Goal: Information Seeking & Learning: Learn about a topic

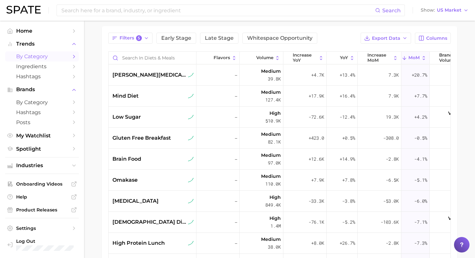
scroll to position [0, 3]
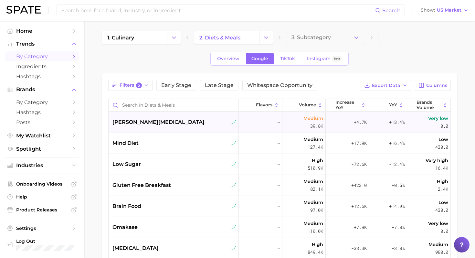
click at [182, 121] on div "[PERSON_NAME][MEDICAL_DATA]" at bounding box center [174, 122] width 124 height 8
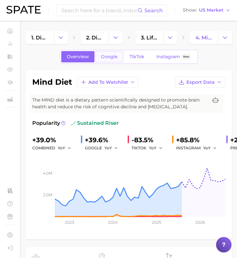
click at [105, 61] on link "Google" at bounding box center [110, 56] width 28 height 11
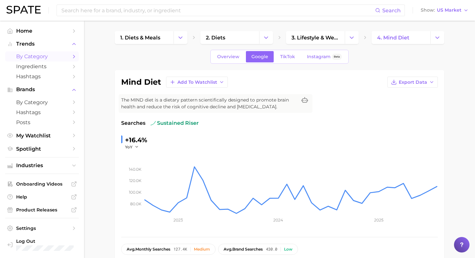
click at [49, 55] on span "by Category" at bounding box center [42, 56] width 52 height 6
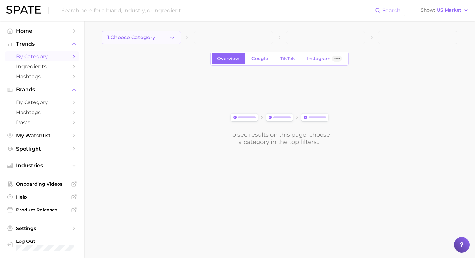
click at [180, 37] on button "1. Choose Category" at bounding box center [141, 37] width 79 height 13
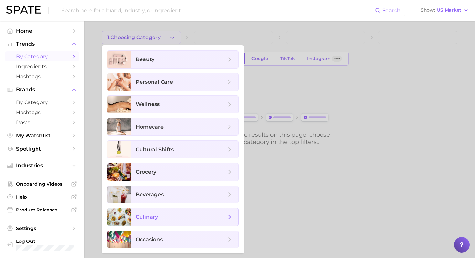
click at [176, 216] on span "culinary" at bounding box center [181, 216] width 90 height 7
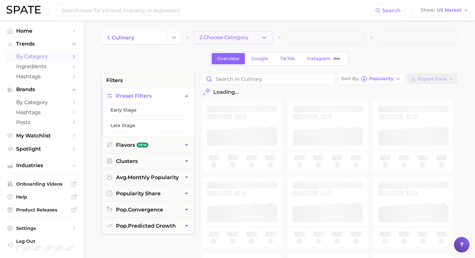
click at [201, 36] on icon "button" at bounding box center [264, 37] width 7 height 7
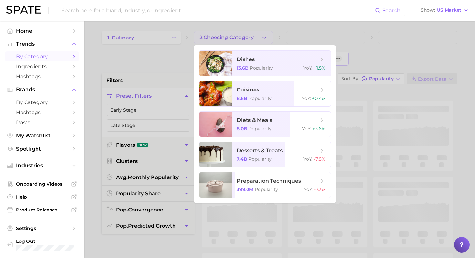
click at [177, 41] on div at bounding box center [237, 129] width 475 height 258
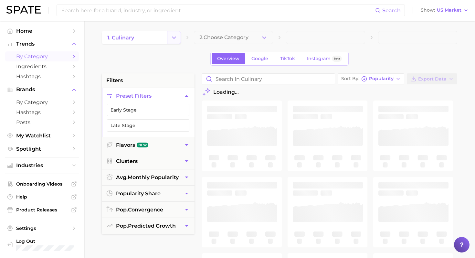
click at [174, 38] on polyline "Change Category" at bounding box center [174, 37] width 4 height 2
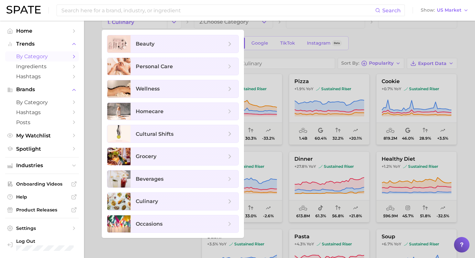
scroll to position [15, 0]
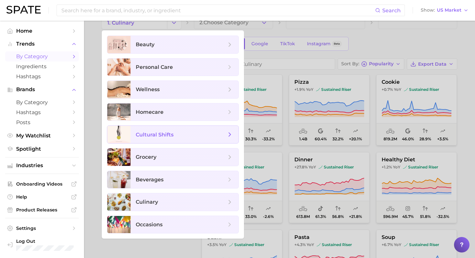
click at [188, 136] on span "cultural shifts" at bounding box center [181, 134] width 90 height 7
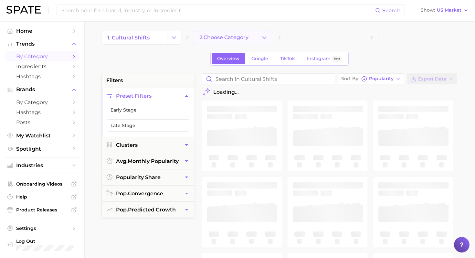
click at [201, 38] on button "2. Choose Category" at bounding box center [233, 37] width 79 height 13
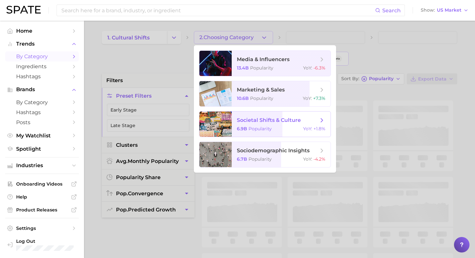
click at [201, 125] on span "societal shifts & culture 6.9b Popularity YoY : +1.8%" at bounding box center [281, 123] width 99 height 25
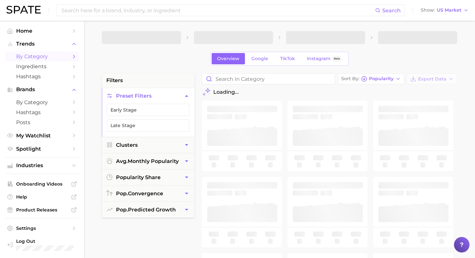
click at [201, 38] on span at bounding box center [325, 37] width 79 height 13
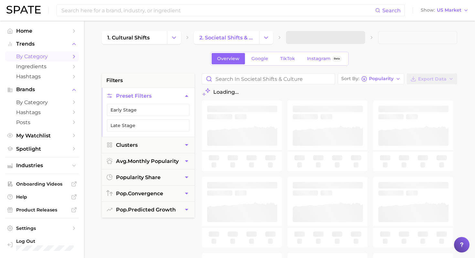
click at [201, 38] on span at bounding box center [325, 37] width 79 height 13
click at [201, 34] on icon "button" at bounding box center [356, 37] width 7 height 7
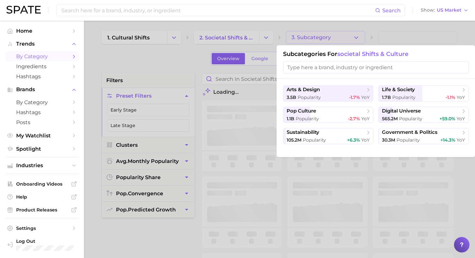
click at [178, 36] on div at bounding box center [237, 129] width 475 height 258
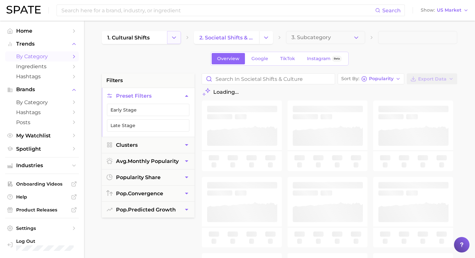
click at [174, 36] on icon "Change Category" at bounding box center [173, 37] width 7 height 7
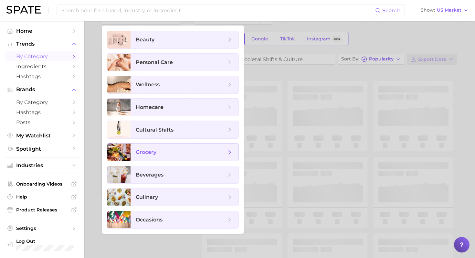
scroll to position [35, 0]
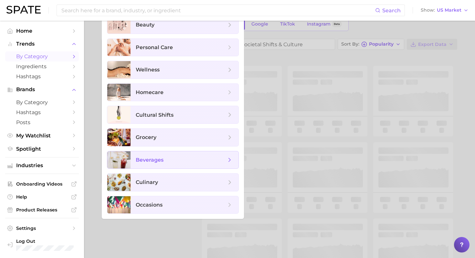
click at [173, 162] on span "beverages" at bounding box center [181, 159] width 90 height 7
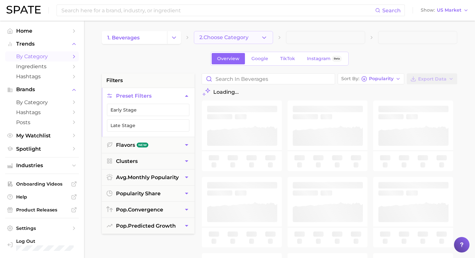
click at [201, 32] on button "2. Choose Category" at bounding box center [233, 37] width 79 height 13
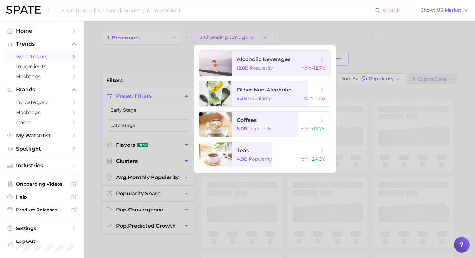
click at [174, 66] on div at bounding box center [237, 129] width 475 height 258
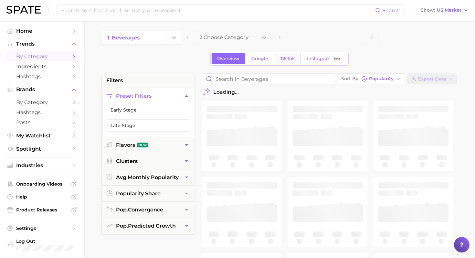
click at [201, 57] on span "TikTok" at bounding box center [287, 58] width 15 height 5
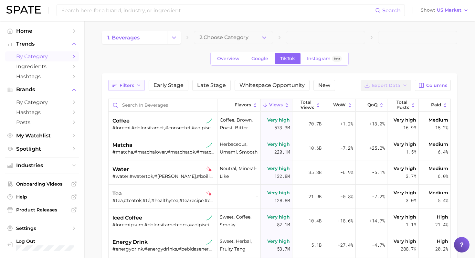
click at [133, 86] on span "Filters" at bounding box center [126, 85] width 15 height 5
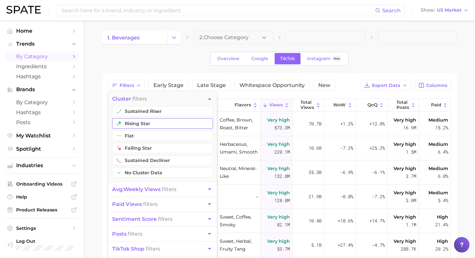
click at [148, 119] on button "rising star" at bounding box center [162, 123] width 101 height 10
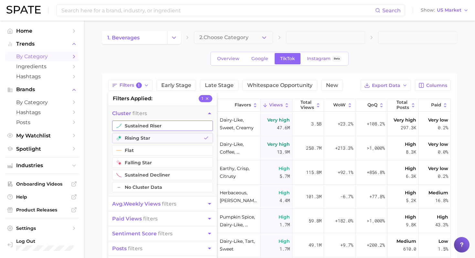
click at [152, 127] on button "sustained riser" at bounding box center [162, 125] width 101 height 10
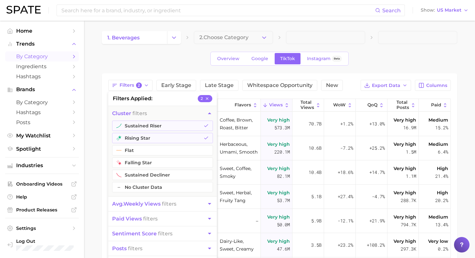
click at [93, 125] on main "1. beverages 2. Choose Category Overview Google TikTok Instagram Beta Filters 2…" at bounding box center [279, 208] width 391 height 374
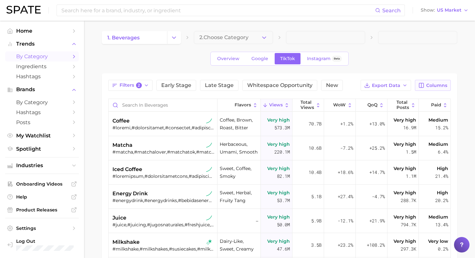
click at [201, 80] on button "Columns" at bounding box center [433, 85] width 36 height 11
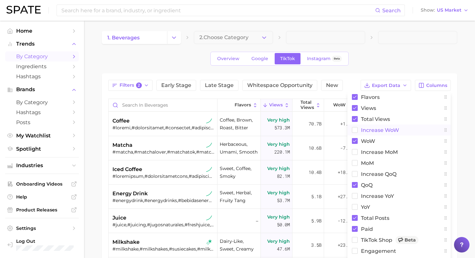
click at [201, 128] on rect at bounding box center [354, 129] width 5 height 5
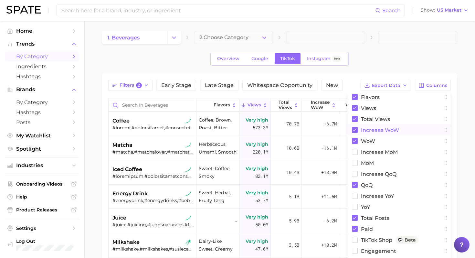
click at [201, 52] on div "Overview Google TikTok Instagram Beta" at bounding box center [279, 59] width 355 height 14
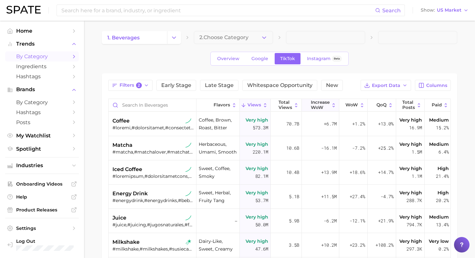
click at [201, 103] on span "Increase WoW" at bounding box center [320, 105] width 19 height 10
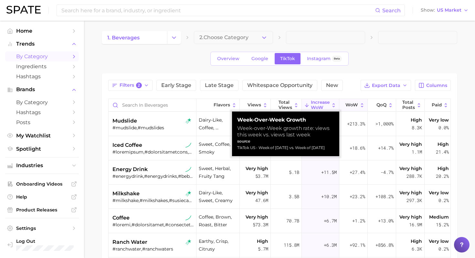
click at [201, 104] on span "WoW" at bounding box center [351, 104] width 13 height 5
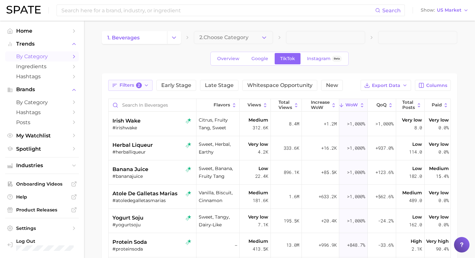
click at [145, 83] on icon "button" at bounding box center [146, 85] width 5 height 5
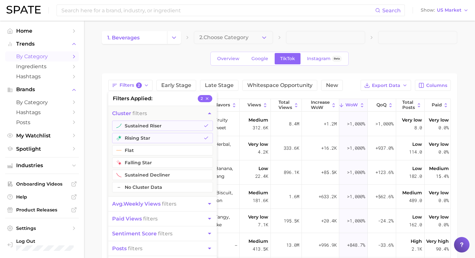
click at [154, 211] on button "paid views filters" at bounding box center [162, 218] width 108 height 15
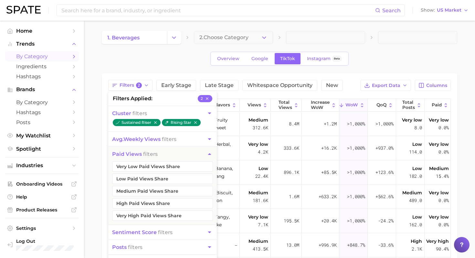
click at [176, 139] on span "avg. weekly views filters" at bounding box center [144, 139] width 64 height 6
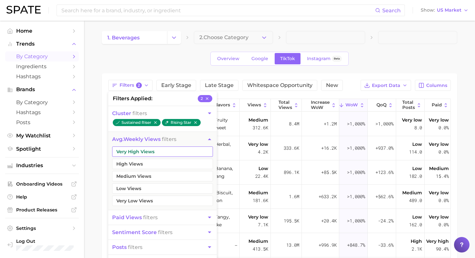
click at [165, 150] on button "Very High Views" at bounding box center [162, 151] width 101 height 10
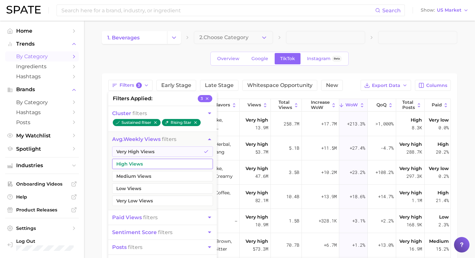
click at [159, 165] on button "High Views" at bounding box center [162, 164] width 101 height 10
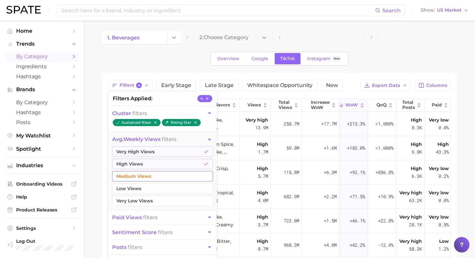
click at [157, 178] on button "Medium Views" at bounding box center [162, 176] width 101 height 10
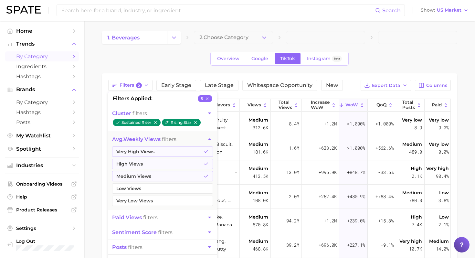
click at [201, 68] on div "1. beverages 2. Choose Category Overview Google TikTok Instagram Beta Filters 5…" at bounding box center [279, 197] width 355 height 332
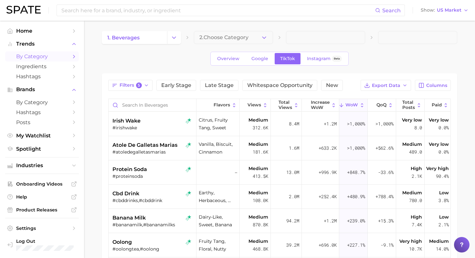
click at [201, 106] on span "WoW" at bounding box center [351, 104] width 13 height 5
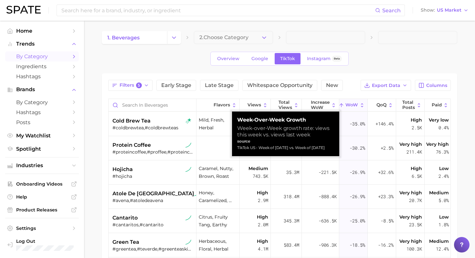
click at [201, 106] on span "WoW" at bounding box center [351, 104] width 13 height 5
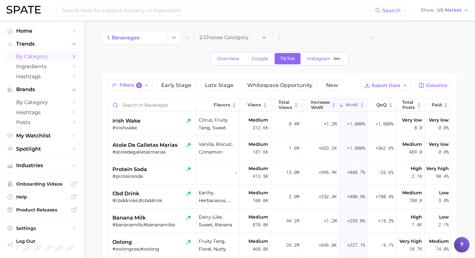
click at [201, 105] on span "Increase WoW" at bounding box center [320, 105] width 19 height 10
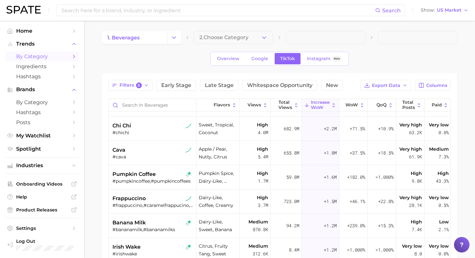
scroll to position [167, 0]
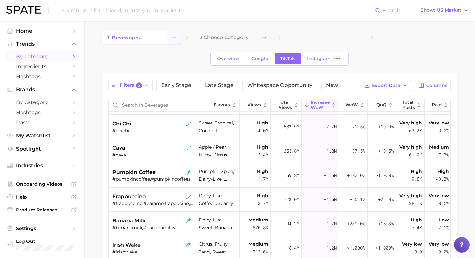
click at [175, 38] on icon "Change Category" at bounding box center [173, 37] width 7 height 7
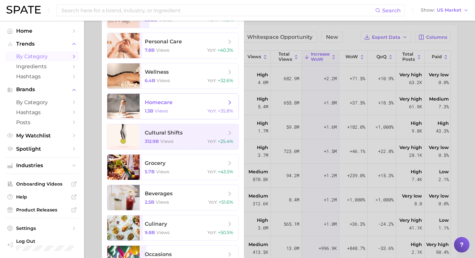
scroll to position [49, 0]
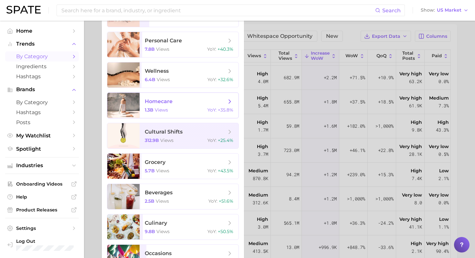
click at [173, 156] on span "grocery 5.7b views YoY : +43.5%" at bounding box center [188, 165] width 99 height 25
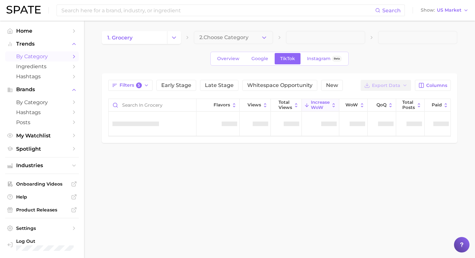
click at [201, 36] on icon "button" at bounding box center [264, 37] width 7 height 7
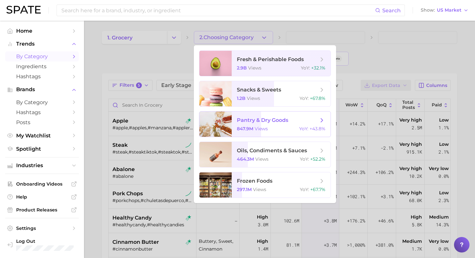
click at [201, 130] on div "847.9m views YoY : +43.8%" at bounding box center [281, 129] width 88 height 6
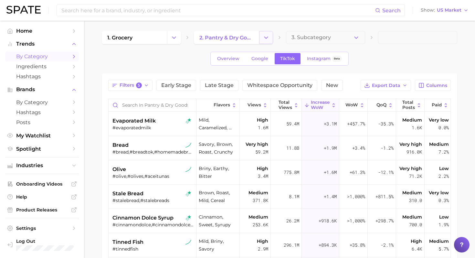
click at [201, 35] on icon "Change Category" at bounding box center [266, 37] width 7 height 7
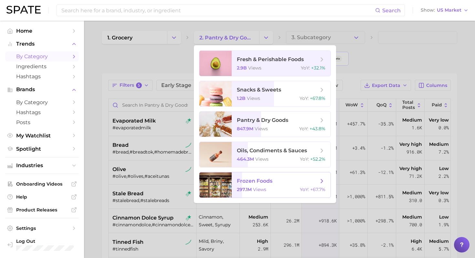
click at [201, 189] on span "views" at bounding box center [259, 189] width 13 height 6
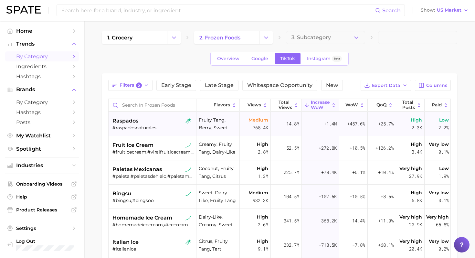
click at [161, 118] on div "raspados" at bounding box center [152, 121] width 81 height 8
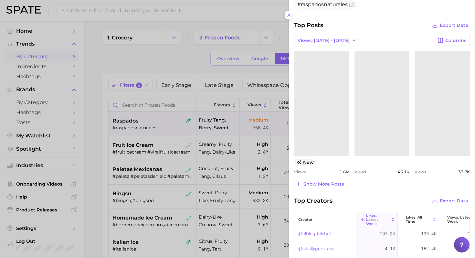
scroll to position [250, 0]
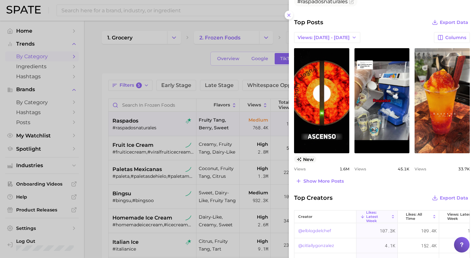
click at [137, 140] on div at bounding box center [237, 129] width 475 height 258
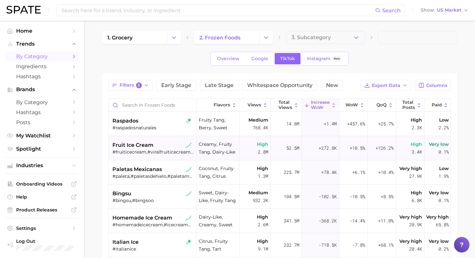
click at [133, 153] on div "#fruiticecream,#viralfruiticecream,#fruiticecreams,#fruityicecreams,#fruityicec…" at bounding box center [152, 152] width 81 height 6
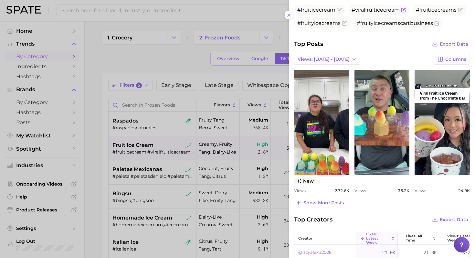
scroll to position [271, 0]
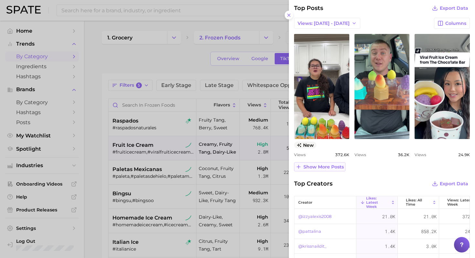
click at [201, 166] on span "Show more posts" at bounding box center [323, 166] width 40 height 5
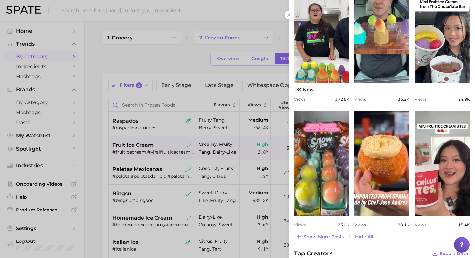
scroll to position [328, 0]
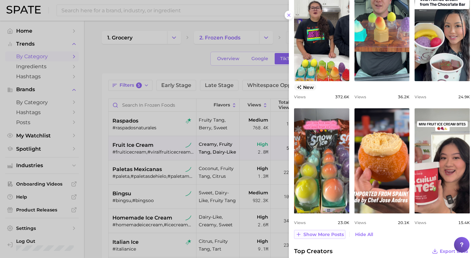
click at [201, 232] on span "Show more posts" at bounding box center [323, 234] width 40 height 5
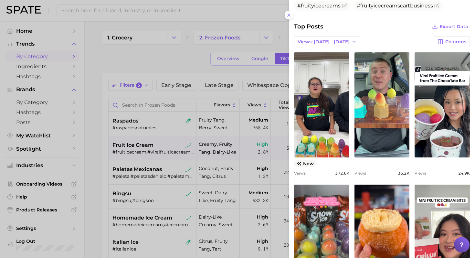
scroll to position [253, 0]
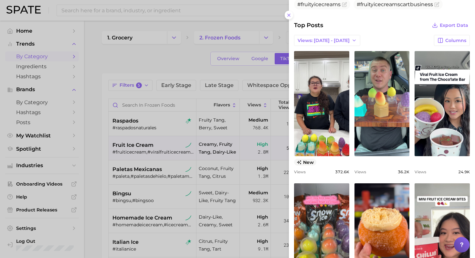
click at [96, 179] on div at bounding box center [237, 129] width 475 height 258
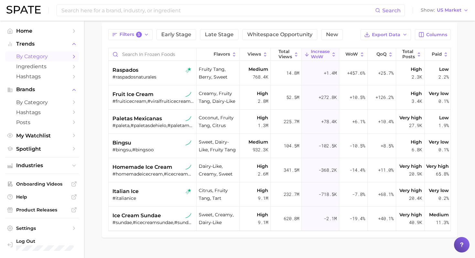
scroll to position [63, 0]
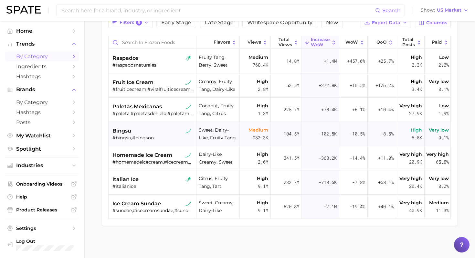
click at [140, 134] on div "bingsu" at bounding box center [152, 131] width 81 height 8
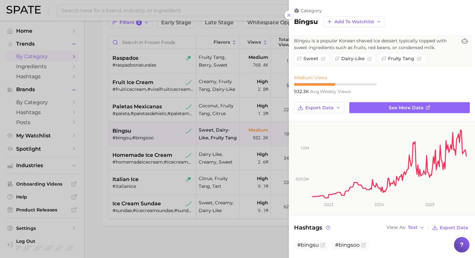
scroll to position [0, 0]
click at [148, 153] on div at bounding box center [237, 129] width 475 height 258
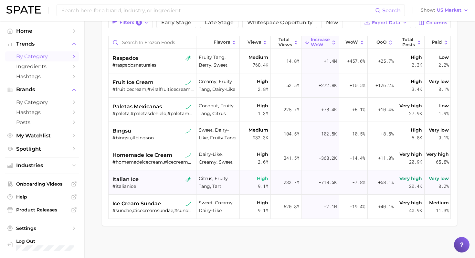
click at [139, 179] on div "italian ice" at bounding box center [152, 179] width 81 height 8
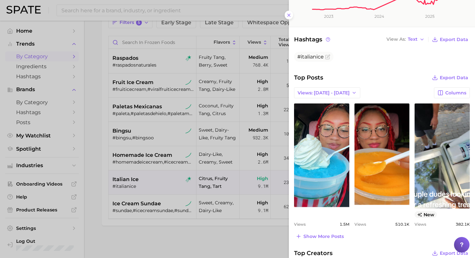
scroll to position [190, 0]
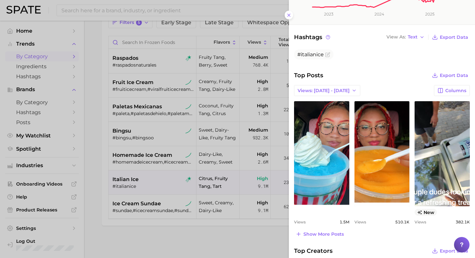
click at [201, 146] on div at bounding box center [237, 129] width 475 height 258
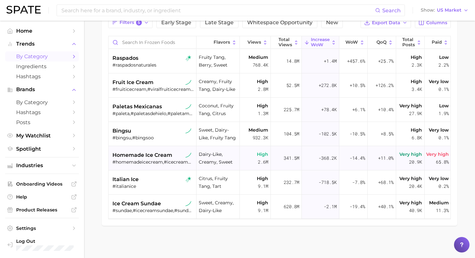
scroll to position [0, 0]
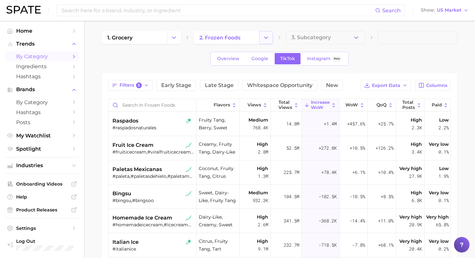
click at [201, 37] on icon "Change Category" at bounding box center [266, 37] width 7 height 7
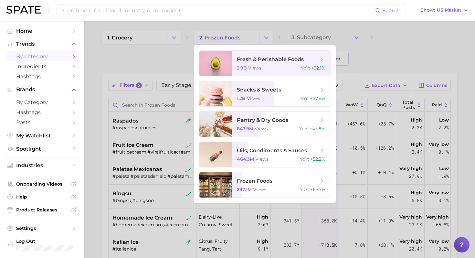
click at [175, 36] on div at bounding box center [237, 129] width 475 height 258
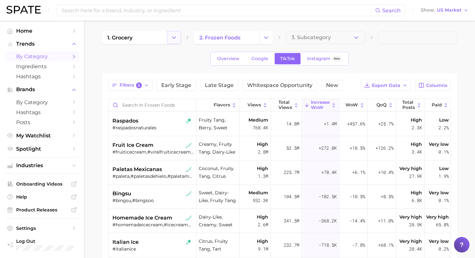
click at [173, 39] on icon "Change Category" at bounding box center [173, 37] width 7 height 7
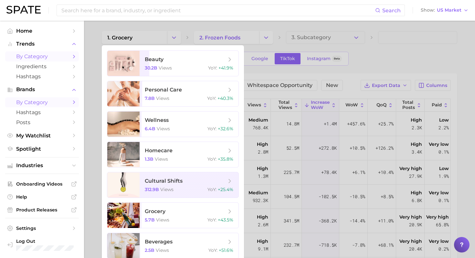
click at [36, 105] on span "by Category" at bounding box center [42, 102] width 52 height 6
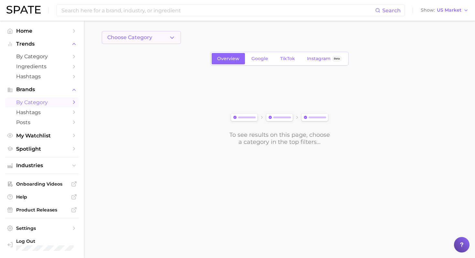
click at [177, 41] on button "Choose Category" at bounding box center [141, 37] width 79 height 13
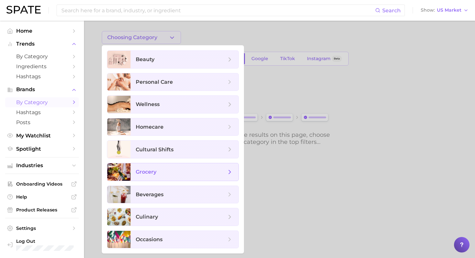
click at [174, 168] on span "grocery" at bounding box center [181, 171] width 90 height 7
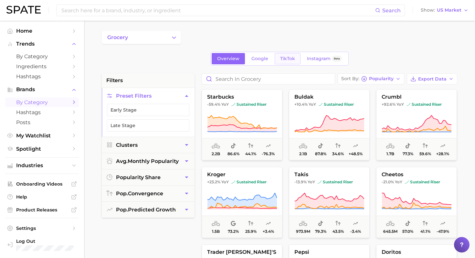
click at [201, 58] on span "TikTok" at bounding box center [287, 58] width 15 height 5
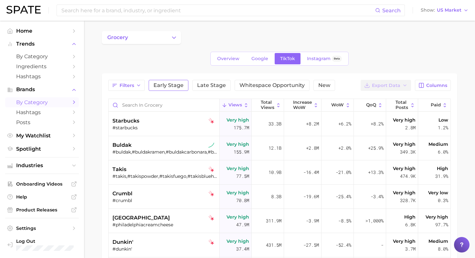
click at [160, 85] on span "Early Stage" at bounding box center [168, 85] width 30 height 5
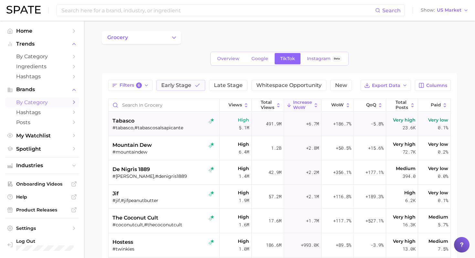
click at [170, 122] on div "tabasco" at bounding box center [164, 121] width 104 height 8
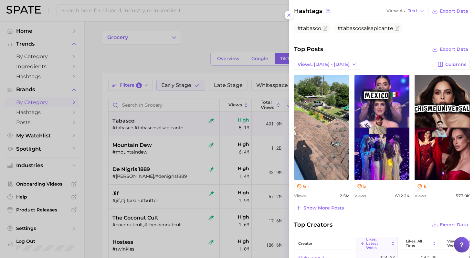
scroll to position [178, 0]
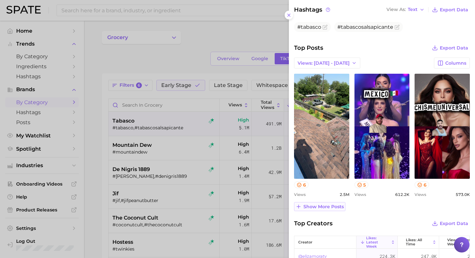
click at [201, 206] on span "Show more posts" at bounding box center [323, 206] width 40 height 5
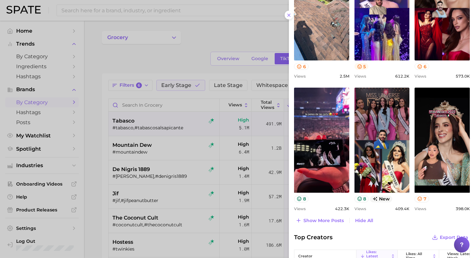
scroll to position [295, 0]
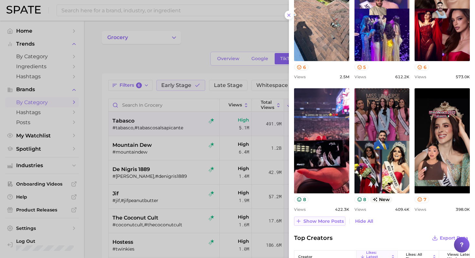
click at [201, 222] on span "Show more posts" at bounding box center [323, 220] width 40 height 5
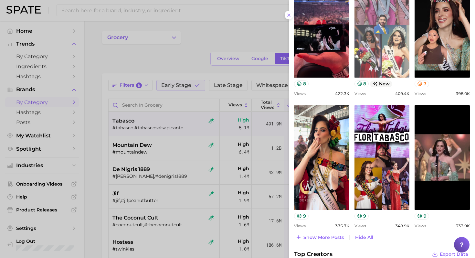
scroll to position [416, 0]
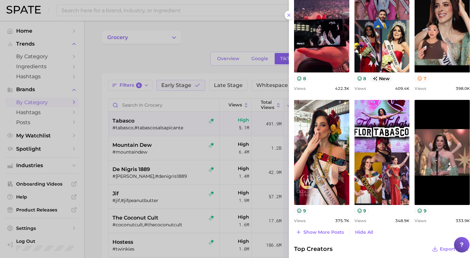
click at [164, 160] on div at bounding box center [237, 129] width 475 height 258
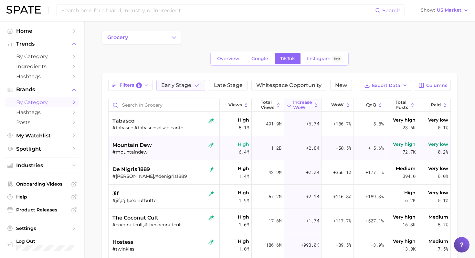
click at [172, 143] on div "mountain dew" at bounding box center [164, 145] width 104 height 8
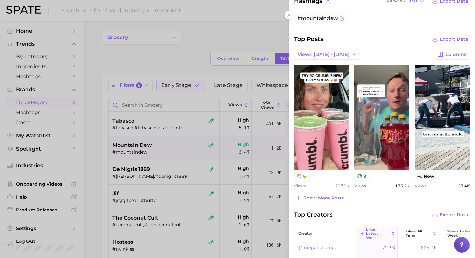
scroll to position [193, 0]
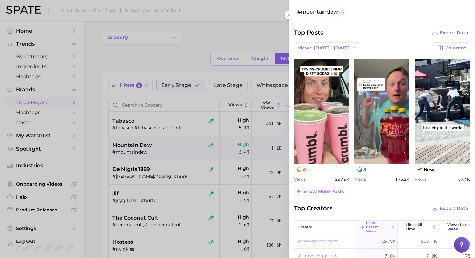
click at [201, 191] on span "Show more posts" at bounding box center [323, 191] width 40 height 5
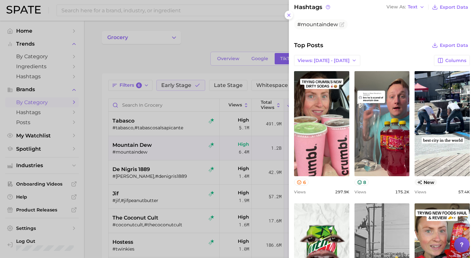
scroll to position [172, 0]
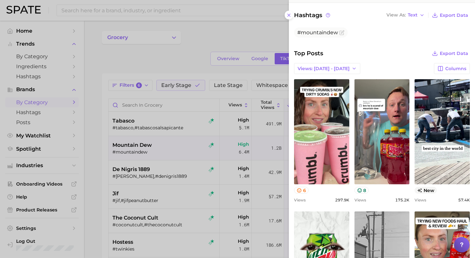
click at [159, 171] on div at bounding box center [237, 129] width 475 height 258
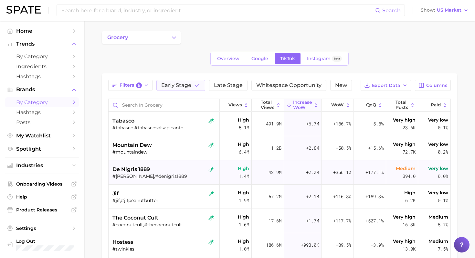
click at [177, 172] on div "de nigris 1889" at bounding box center [164, 169] width 104 height 8
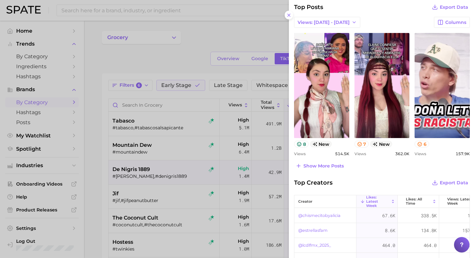
scroll to position [226, 0]
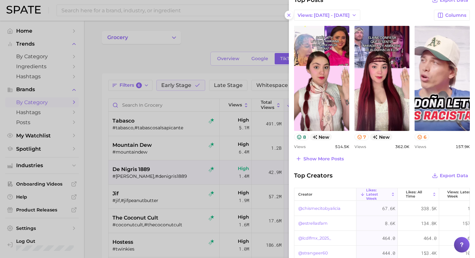
click at [184, 141] on div at bounding box center [237, 129] width 475 height 258
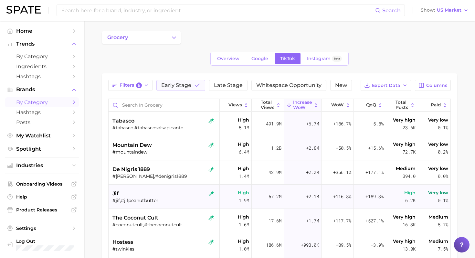
click at [168, 199] on div "#jif,#jifpeanutbutter" at bounding box center [164, 200] width 104 height 6
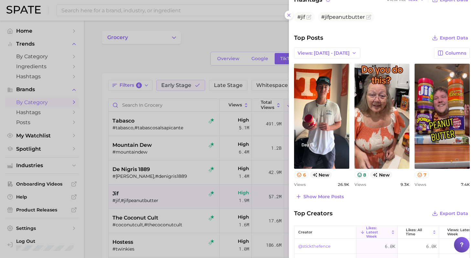
scroll to position [190, 0]
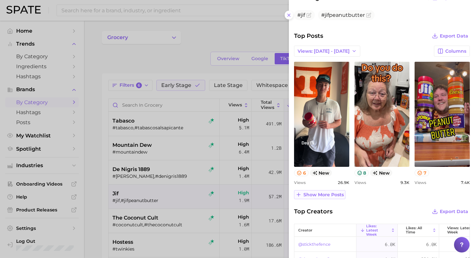
click at [201, 192] on span "Show more posts" at bounding box center [323, 194] width 40 height 5
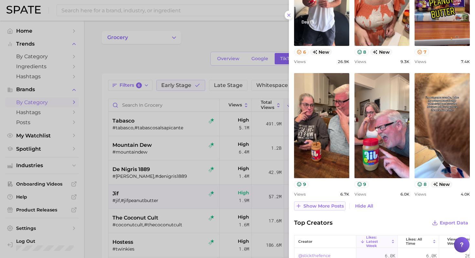
scroll to position [319, 0]
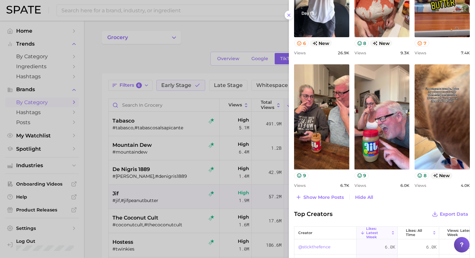
click at [154, 147] on div at bounding box center [237, 129] width 475 height 258
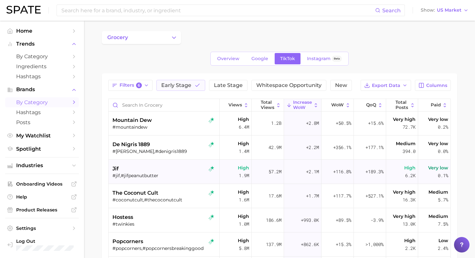
scroll to position [26, 0]
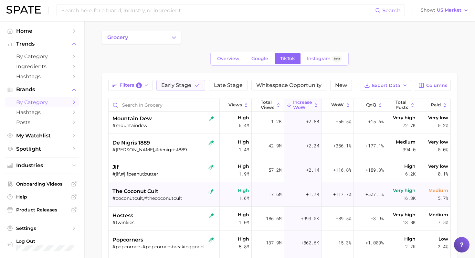
click at [184, 197] on div "#coconutcult,#thecoconutcult" at bounding box center [164, 198] width 104 height 6
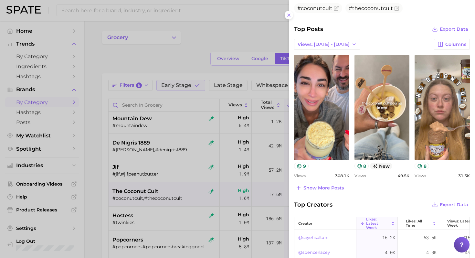
scroll to position [199, 0]
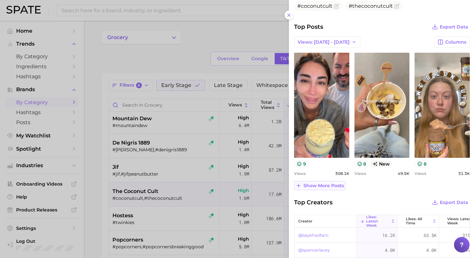
click at [201, 188] on button "Show more posts" at bounding box center [319, 185] width 51 height 9
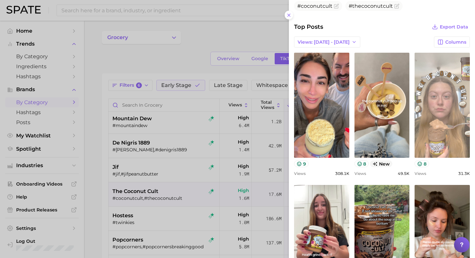
scroll to position [0, 0]
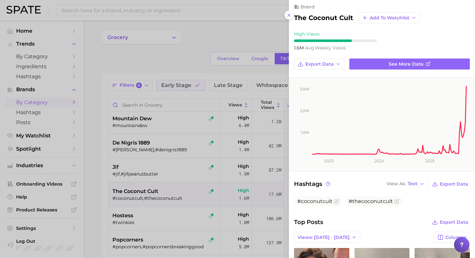
click at [201, 151] on div at bounding box center [237, 129] width 475 height 258
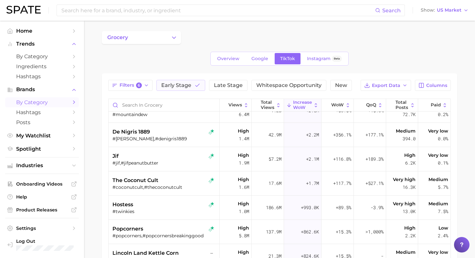
scroll to position [41, 0]
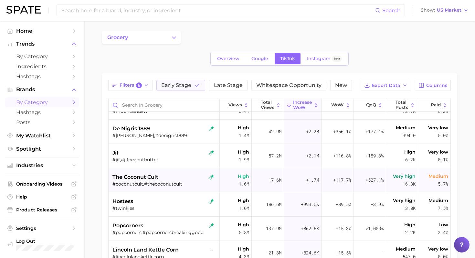
click at [167, 175] on div "the coconut cult" at bounding box center [164, 177] width 104 height 8
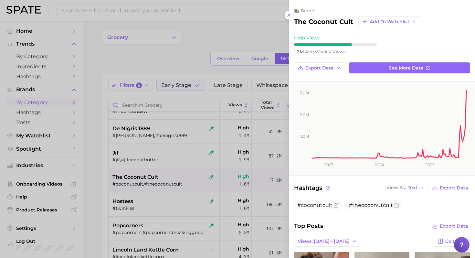
scroll to position [0, 0]
click at [182, 170] on div at bounding box center [237, 129] width 475 height 258
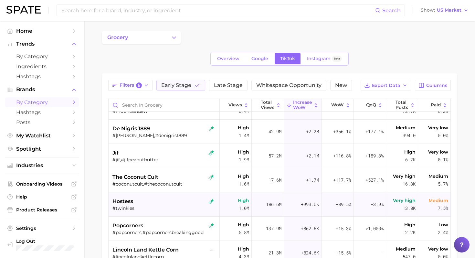
click at [174, 207] on div "#twinkies" at bounding box center [164, 208] width 104 height 6
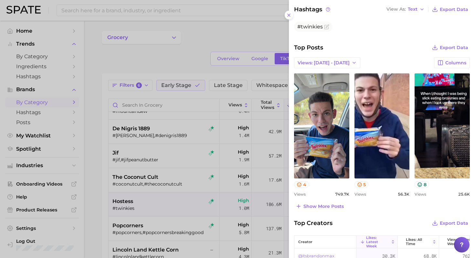
scroll to position [189, 0]
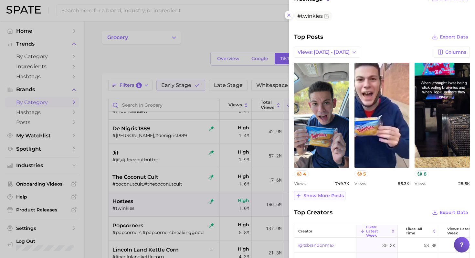
click at [201, 191] on button "Show more posts" at bounding box center [319, 195] width 51 height 9
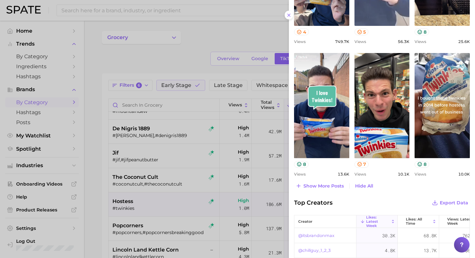
scroll to position [345, 0]
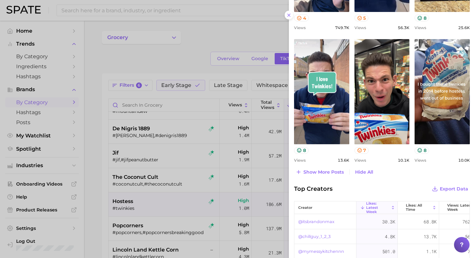
click at [162, 153] on div at bounding box center [237, 129] width 475 height 258
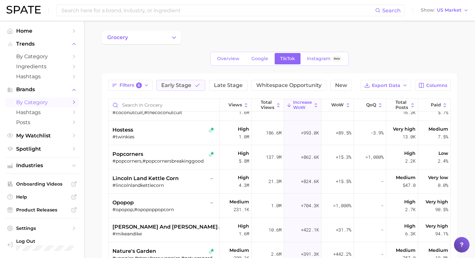
scroll to position [124, 0]
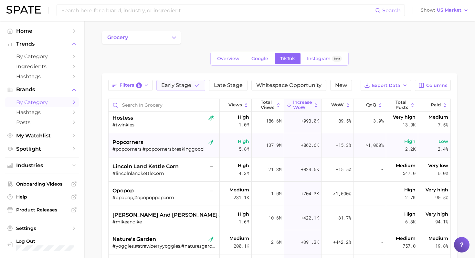
click at [166, 133] on div "popcorners #popcorners,#popcornersbreakinggood" at bounding box center [164, 145] width 104 height 24
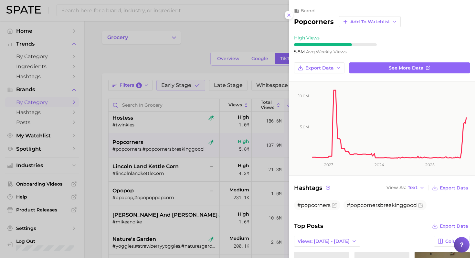
scroll to position [0, 0]
click at [167, 125] on div at bounding box center [237, 129] width 475 height 258
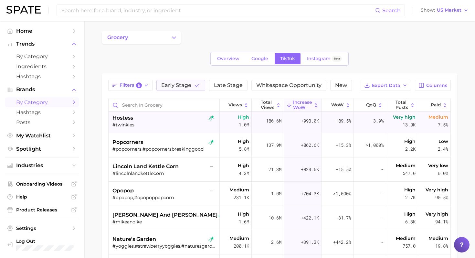
click at [158, 123] on div "#twinkies" at bounding box center [164, 125] width 104 height 6
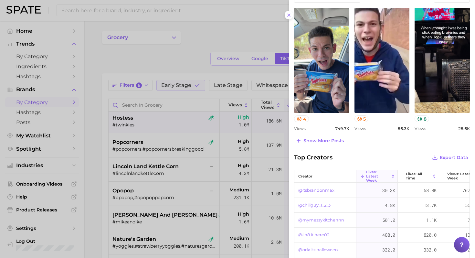
scroll to position [262, 0]
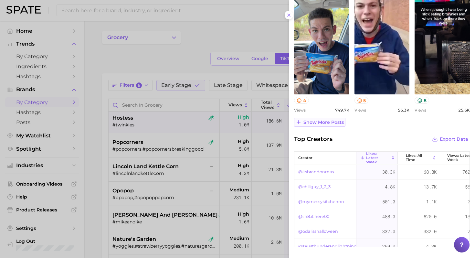
click at [201, 123] on span "Show more posts" at bounding box center [323, 121] width 40 height 5
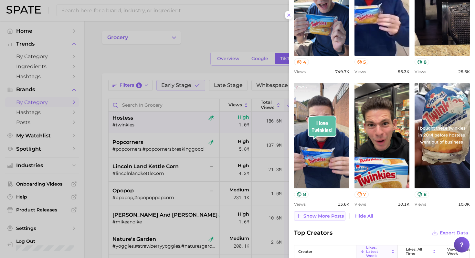
scroll to position [302, 0]
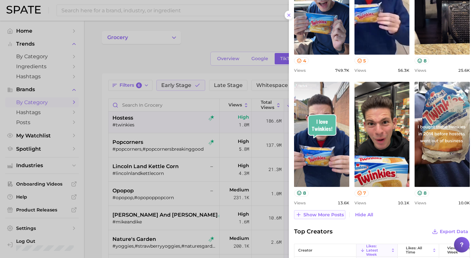
click at [201, 214] on span "Show more posts" at bounding box center [323, 214] width 40 height 5
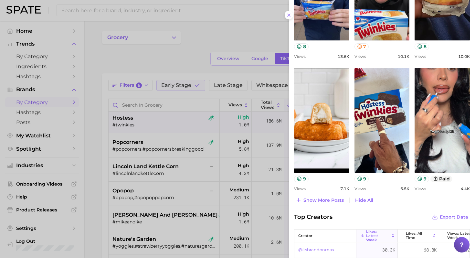
scroll to position [449, 0]
click at [201, 199] on div at bounding box center [237, 129] width 475 height 258
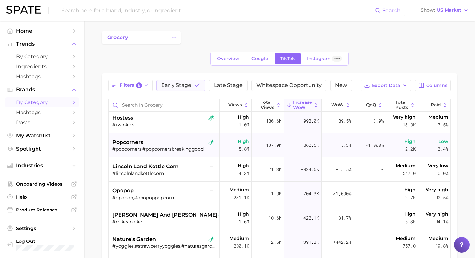
click at [168, 151] on div "#popcorners,#popcornersbreakinggood" at bounding box center [164, 149] width 104 height 6
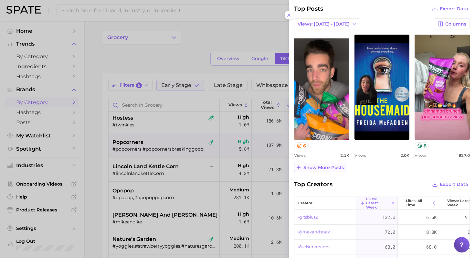
click at [201, 167] on span "Show more posts" at bounding box center [323, 167] width 40 height 5
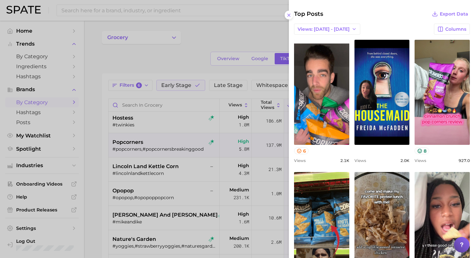
click at [170, 213] on div at bounding box center [237, 129] width 475 height 258
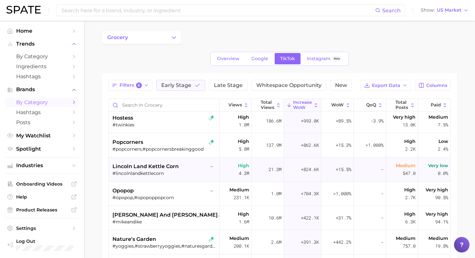
click at [171, 159] on div "lincoln land kettle corn – #lincolnlandkettlecorn" at bounding box center [164, 169] width 104 height 24
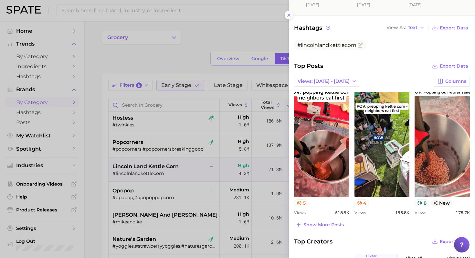
click at [186, 184] on div at bounding box center [237, 129] width 475 height 258
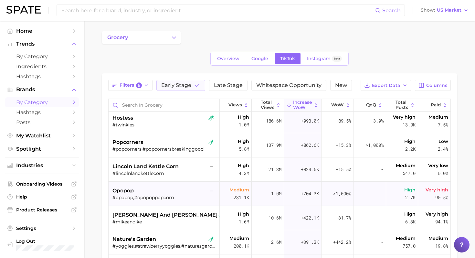
click at [180, 192] on div "opopop –" at bounding box center [164, 191] width 104 height 8
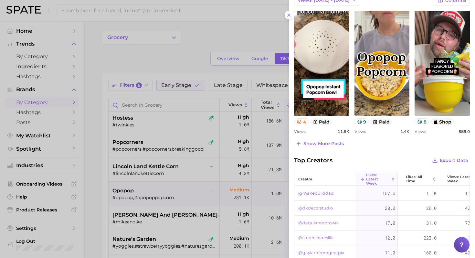
click at [160, 207] on div at bounding box center [237, 129] width 475 height 258
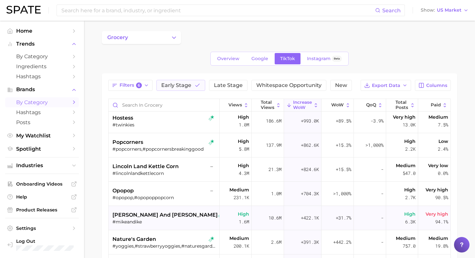
click at [163, 222] on div "#mikeandike" at bounding box center [164, 222] width 104 height 6
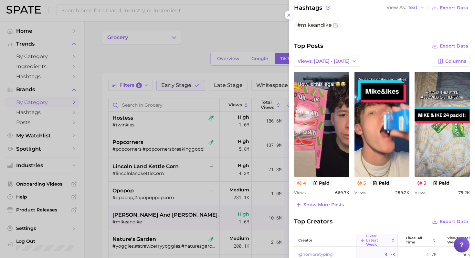
click at [173, 200] on div at bounding box center [237, 129] width 475 height 258
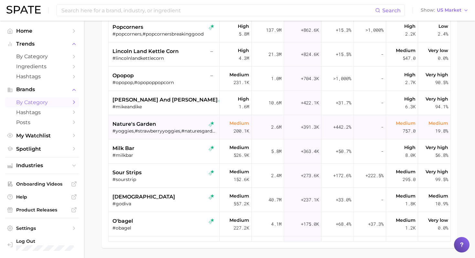
click at [169, 130] on div "#yoggies,#strawberryyoggies,#naturesgardenyoggies,#mixedberryyoggies" at bounding box center [164, 131] width 104 height 6
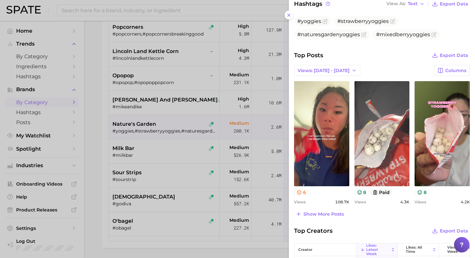
click at [167, 175] on div at bounding box center [237, 129] width 475 height 258
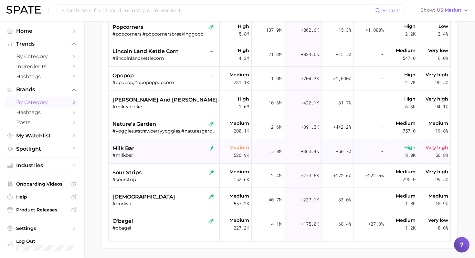
click at [147, 150] on div "milk bar" at bounding box center [164, 148] width 104 height 8
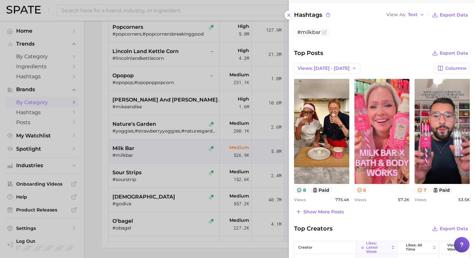
click at [179, 181] on div at bounding box center [237, 129] width 475 height 258
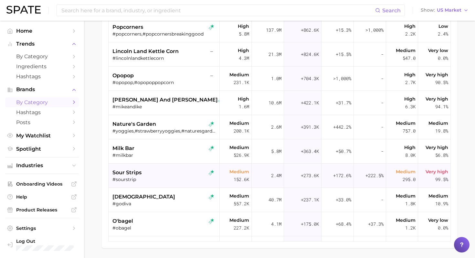
click at [170, 178] on div "#sourstrip" at bounding box center [164, 179] width 104 height 6
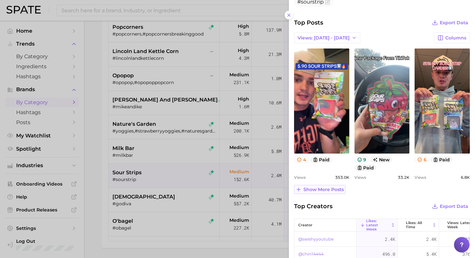
click at [201, 191] on span "Show more posts" at bounding box center [323, 189] width 40 height 5
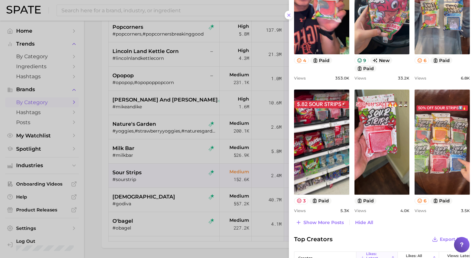
click at [154, 211] on div at bounding box center [237, 129] width 475 height 258
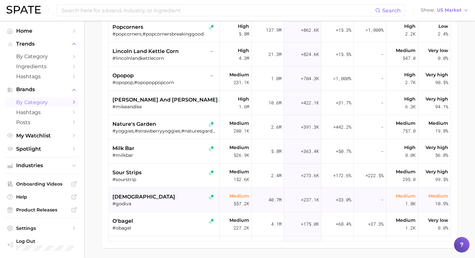
click at [163, 198] on div "godiva" at bounding box center [164, 197] width 104 height 8
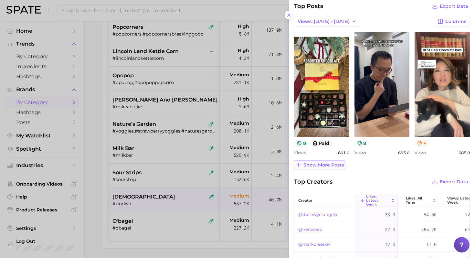
click at [201, 167] on button "Show more posts" at bounding box center [319, 164] width 51 height 9
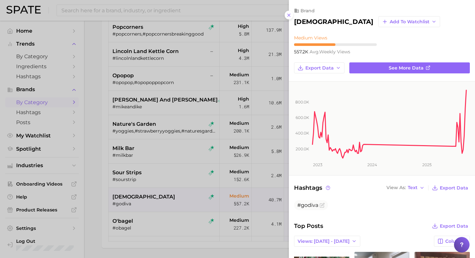
click at [201, 214] on div at bounding box center [237, 129] width 475 height 258
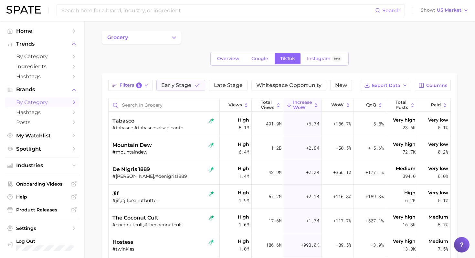
click at [92, 189] on main "grocery Overview Google TikTok Instagram Beta Filters 6 Early Stage Late Stage …" at bounding box center [279, 208] width 391 height 374
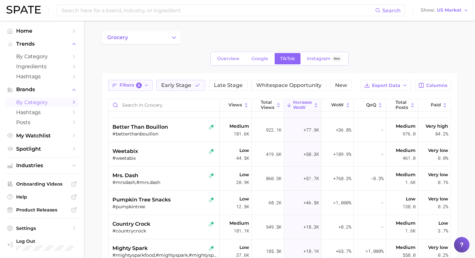
click at [123, 86] on span "Filters 6" at bounding box center [130, 85] width 22 height 6
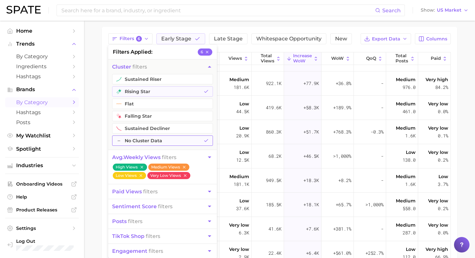
scroll to position [48, 0]
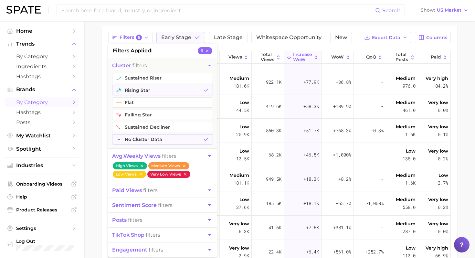
click at [187, 174] on button "Very Low Views" at bounding box center [168, 173] width 43 height 7
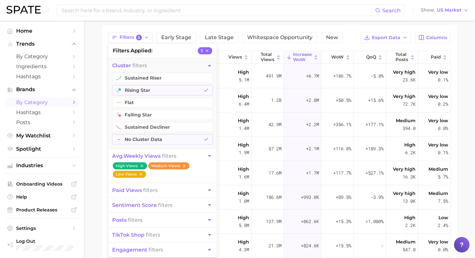
click at [141, 177] on button "Low Views" at bounding box center [129, 173] width 33 height 7
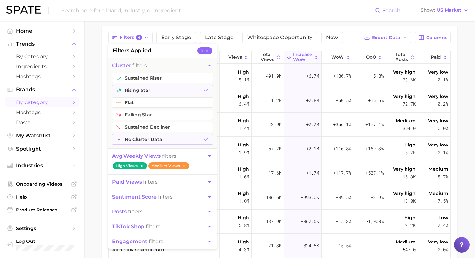
click at [201, 155] on icon "button" at bounding box center [209, 156] width 3 height 2
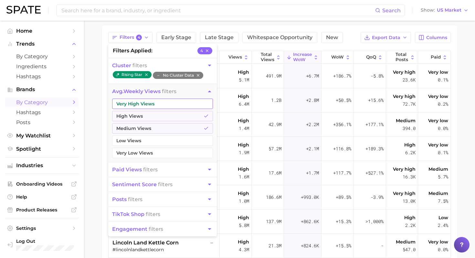
click at [177, 105] on button "Very High Views" at bounding box center [162, 103] width 101 height 10
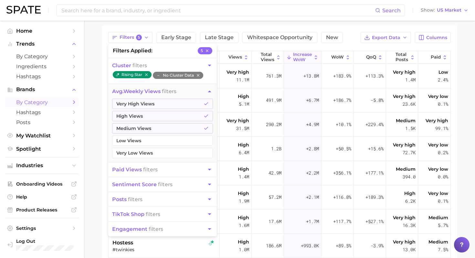
click at [93, 121] on main "grocery Overview Google TikTok Instagram Beta Filters 5 filters applied 5 clust…" at bounding box center [279, 160] width 391 height 374
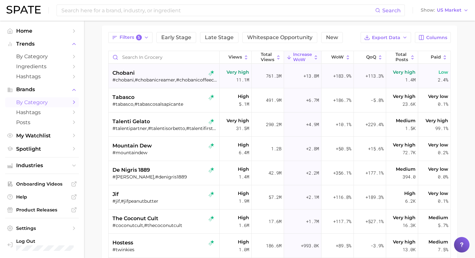
click at [179, 82] on div "#chobani,#chobanicreamer,#chobanicoffeecreamer,#switchthechobaniflip,#chobanifl…" at bounding box center [164, 80] width 104 height 6
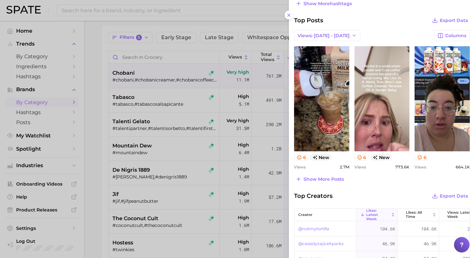
scroll to position [249, 0]
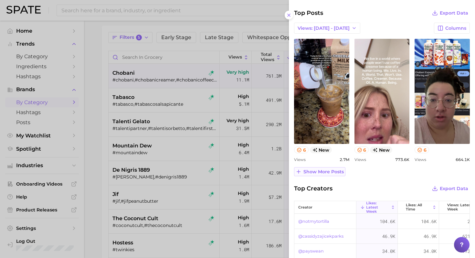
click at [201, 172] on span "Show more posts" at bounding box center [323, 171] width 40 height 5
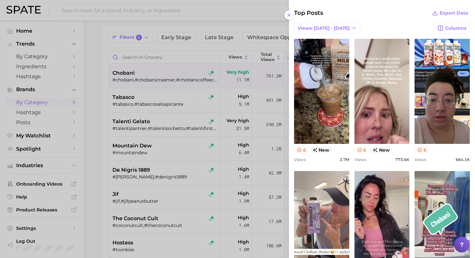
scroll to position [0, 0]
click at [170, 134] on div at bounding box center [237, 129] width 475 height 258
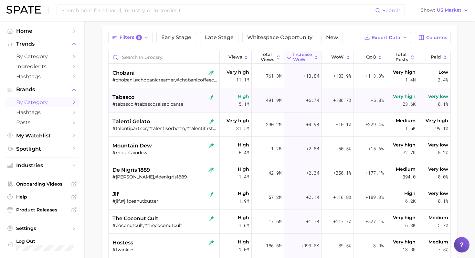
click at [160, 104] on div "#tabasco,#tabascosalsapicante" at bounding box center [164, 104] width 104 height 6
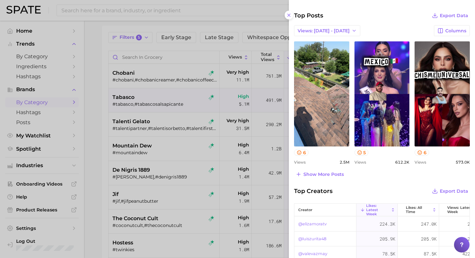
scroll to position [229, 0]
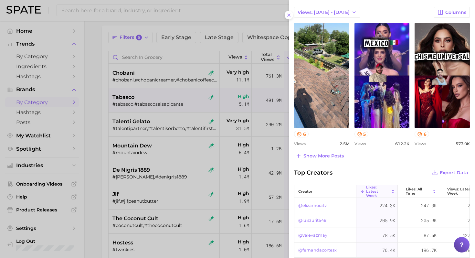
click at [134, 160] on div at bounding box center [237, 129] width 475 height 258
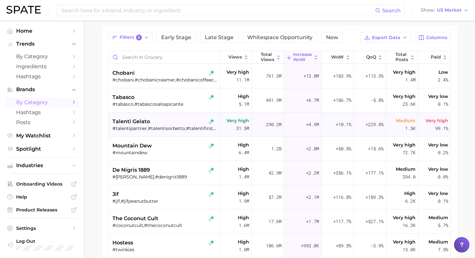
click at [157, 133] on div "talenti gelato #talentipartner,#talentisorbetto,#talentifirsttaste,#talentigela…" at bounding box center [164, 124] width 104 height 24
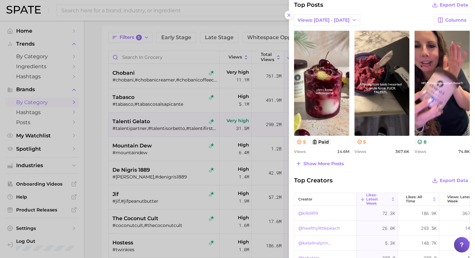
scroll to position [252, 0]
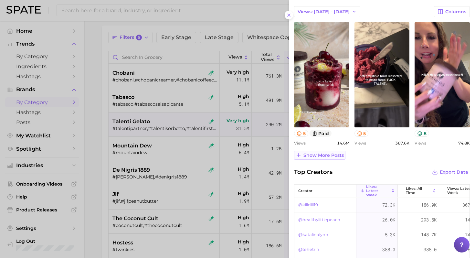
click at [201, 156] on span "Show more posts" at bounding box center [323, 154] width 40 height 5
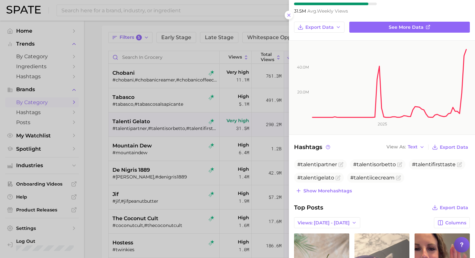
scroll to position [51, 0]
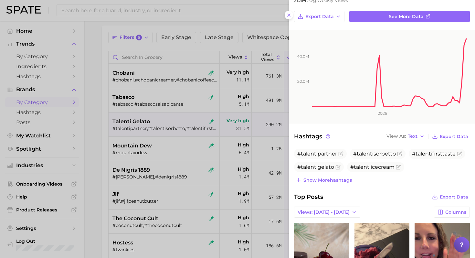
click at [197, 180] on div at bounding box center [237, 129] width 475 height 258
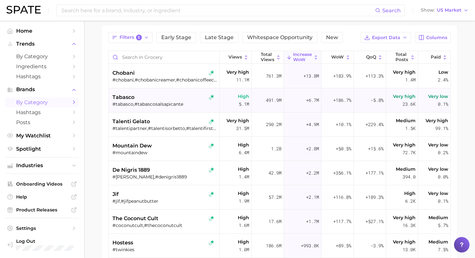
scroll to position [0, 0]
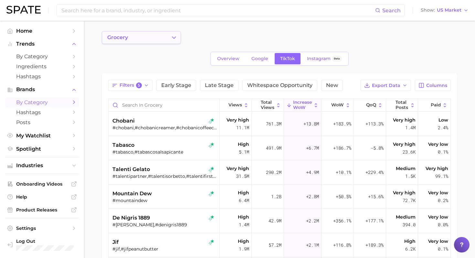
click at [174, 35] on icon "Change Category" at bounding box center [173, 37] width 7 height 7
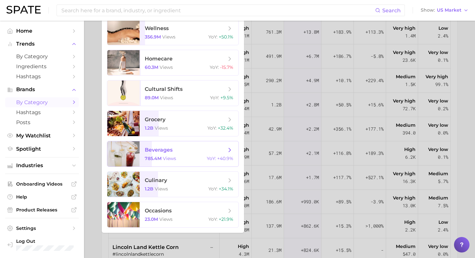
scroll to position [92, 0]
click at [184, 160] on div "785.4m views YoY : +40.9%" at bounding box center [189, 158] width 88 height 6
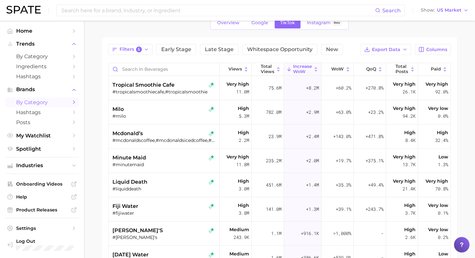
scroll to position [48, 0]
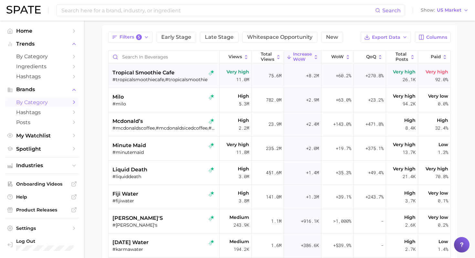
click at [168, 77] on div "#tropicalsmoothiecafe,#tropicalsmoothie" at bounding box center [164, 80] width 104 height 6
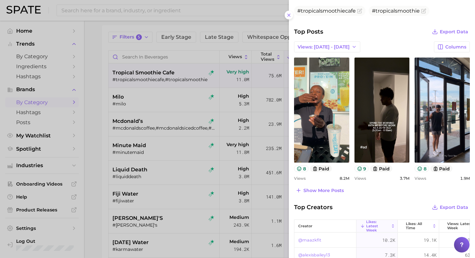
scroll to position [199, 0]
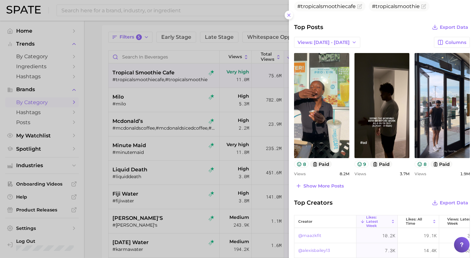
click at [153, 92] on div at bounding box center [237, 129] width 475 height 258
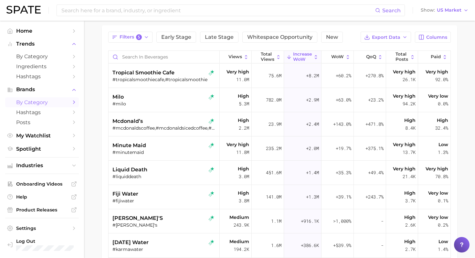
click at [151, 98] on div "milo" at bounding box center [164, 97] width 104 height 8
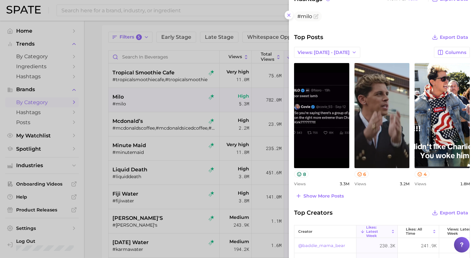
scroll to position [191, 0]
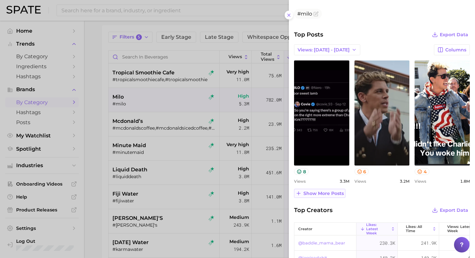
click at [201, 191] on span "Show more posts" at bounding box center [323, 193] width 40 height 5
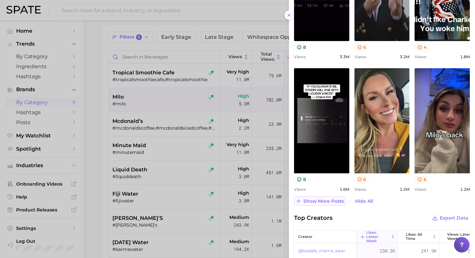
scroll to position [321, 0]
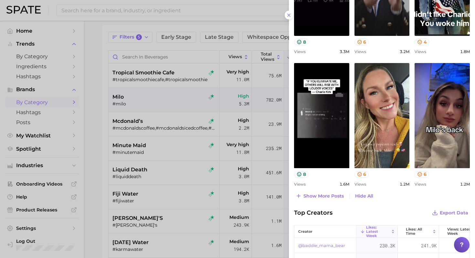
click at [173, 125] on div at bounding box center [237, 129] width 475 height 258
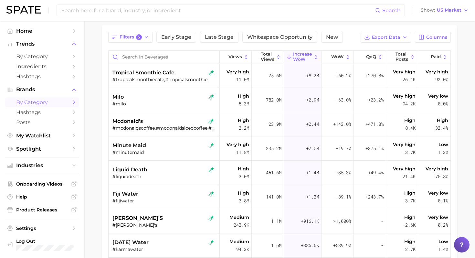
click at [173, 125] on div "#mcdonaldscoffee,#mcdonaldsicedcoffee,#mcdonaldsdietcoke,#mcdonaldsfrappe,#mcca…" at bounding box center [164, 128] width 104 height 6
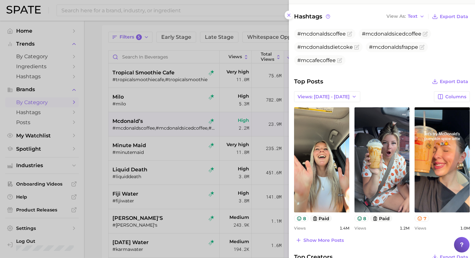
scroll to position [172, 0]
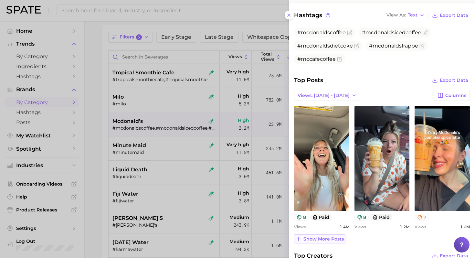
click at [201, 238] on span "Show more posts" at bounding box center [323, 238] width 40 height 5
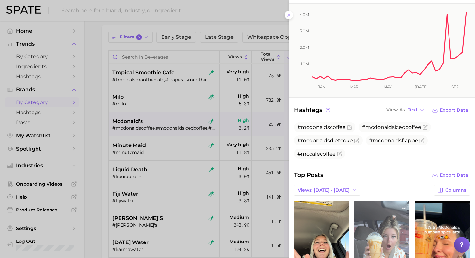
scroll to position [0, 0]
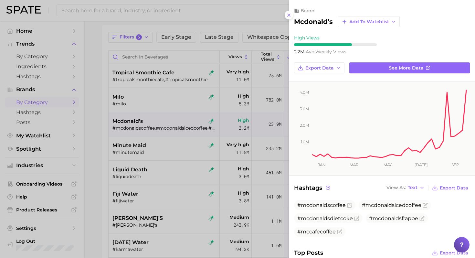
click at [176, 125] on div at bounding box center [237, 129] width 475 height 258
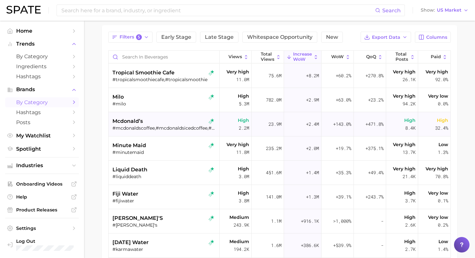
click at [154, 120] on div "mcdonald’s" at bounding box center [164, 121] width 104 height 8
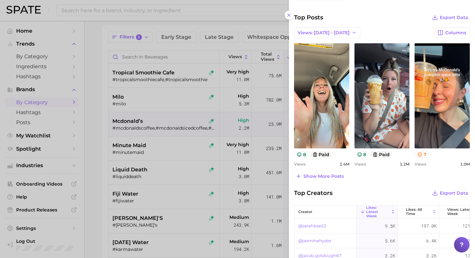
scroll to position [237, 0]
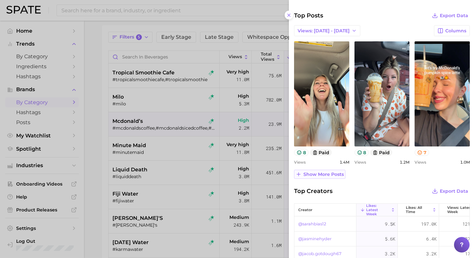
click at [201, 173] on span "Show more posts" at bounding box center [323, 173] width 40 height 5
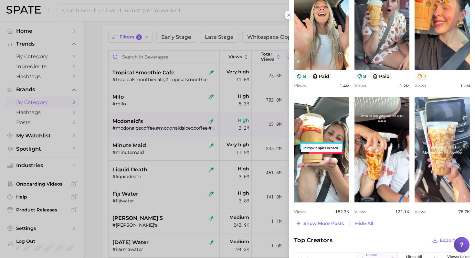
scroll to position [311, 0]
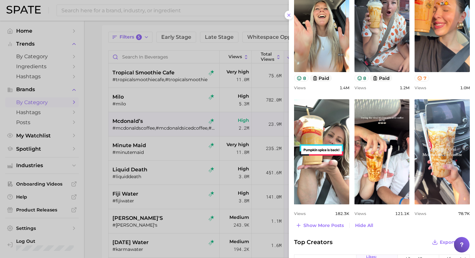
click at [166, 151] on div at bounding box center [237, 129] width 475 height 258
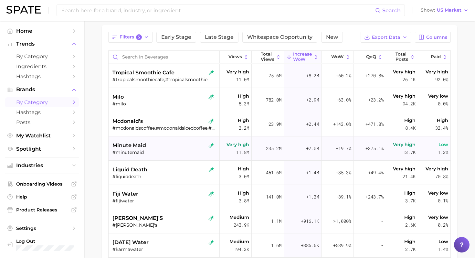
click at [156, 147] on div "minute maid" at bounding box center [164, 145] width 104 height 8
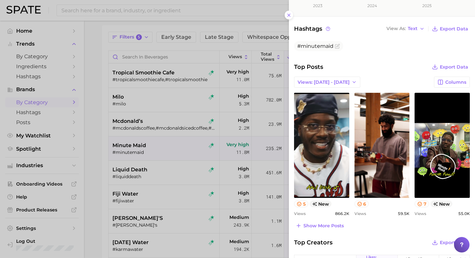
scroll to position [162, 0]
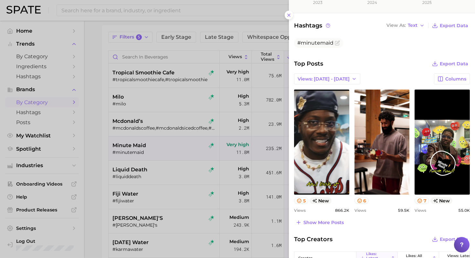
click at [193, 131] on div at bounding box center [237, 129] width 475 height 258
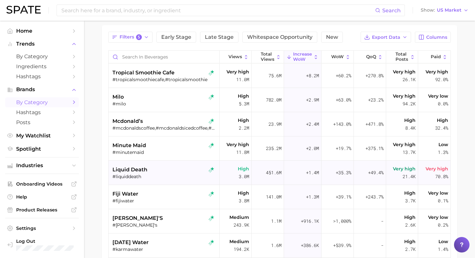
click at [170, 170] on div "liquid death" at bounding box center [164, 170] width 104 height 8
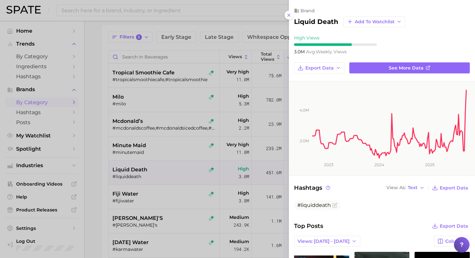
scroll to position [0, 0]
click at [174, 200] on div at bounding box center [237, 129] width 475 height 258
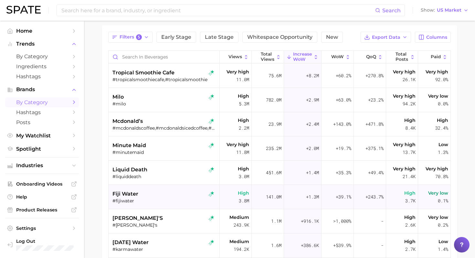
click at [166, 196] on div "fiji water" at bounding box center [164, 194] width 104 height 8
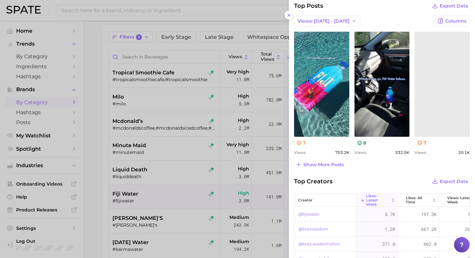
scroll to position [221, 0]
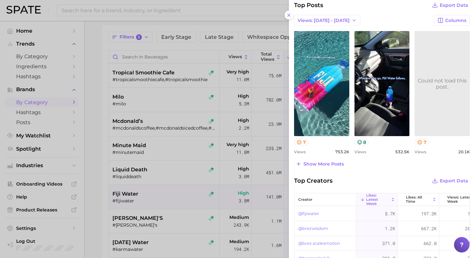
click at [186, 140] on div at bounding box center [237, 129] width 475 height 258
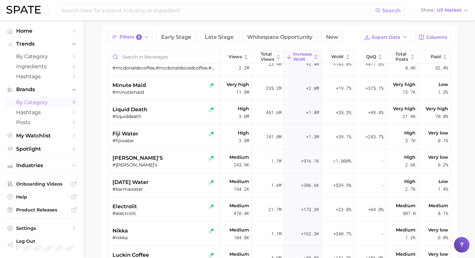
scroll to position [71, 0]
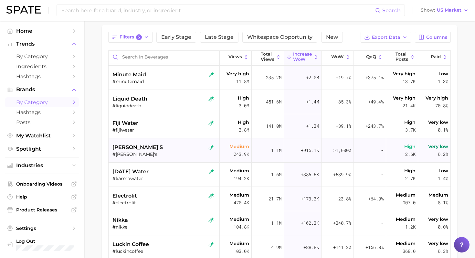
click at [169, 144] on div "michter's" at bounding box center [164, 147] width 104 height 8
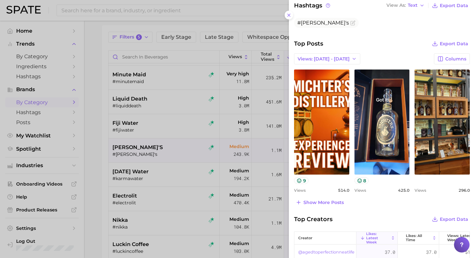
scroll to position [185, 0]
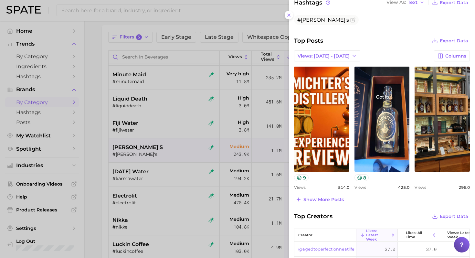
click at [174, 151] on div at bounding box center [237, 129] width 475 height 258
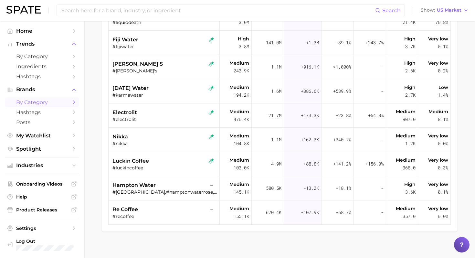
scroll to position [137, 0]
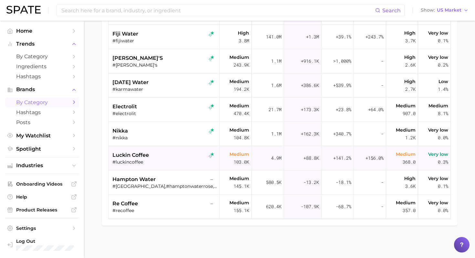
click at [172, 154] on div "luckin coffee" at bounding box center [164, 155] width 104 height 8
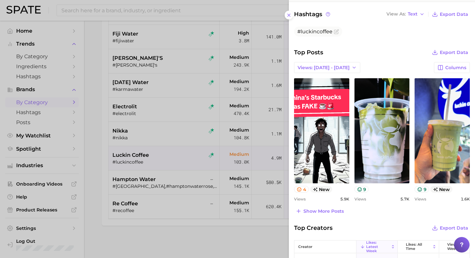
scroll to position [0, 0]
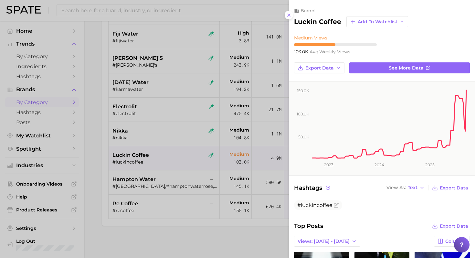
click at [201, 192] on div at bounding box center [237, 129] width 475 height 258
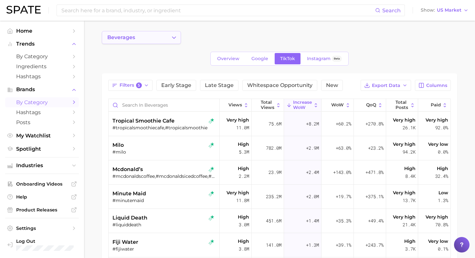
click at [172, 35] on icon "Change Category" at bounding box center [173, 37] width 7 height 7
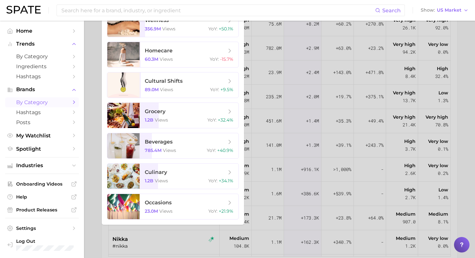
scroll to position [108, 0]
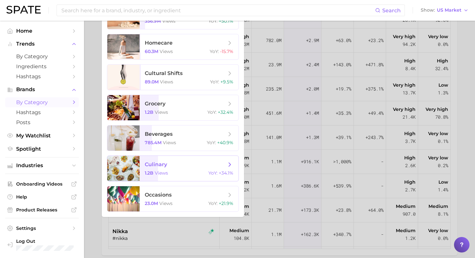
click at [169, 170] on span "culinary 1.2b views YoY : +34.1%" at bounding box center [188, 168] width 99 height 25
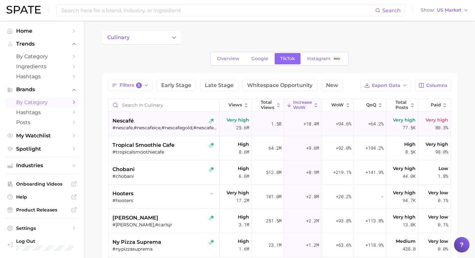
click at [151, 125] on div "#nescafe,#nescafeice,#nescafegold,#nescafeiceroast,#nescafegoldespresso,#nescaf…" at bounding box center [164, 128] width 104 height 6
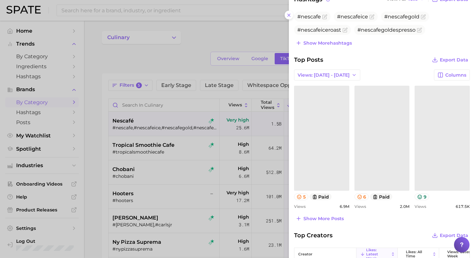
scroll to position [193, 0]
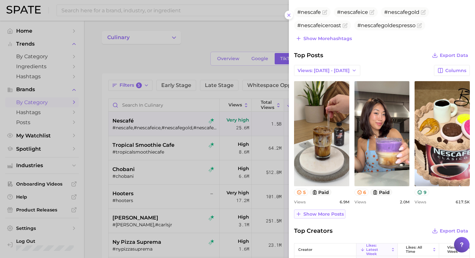
click at [201, 215] on span "Show more posts" at bounding box center [323, 213] width 40 height 5
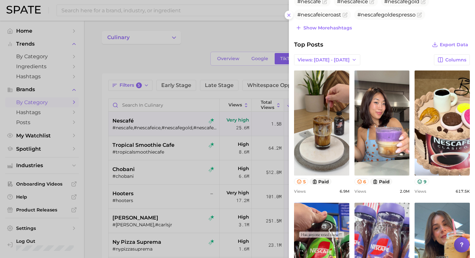
scroll to position [0, 0]
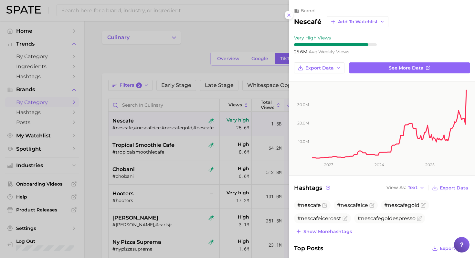
click at [109, 168] on div at bounding box center [237, 129] width 475 height 258
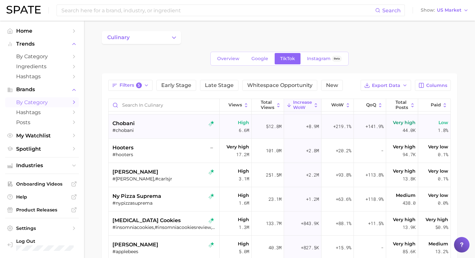
scroll to position [62, 0]
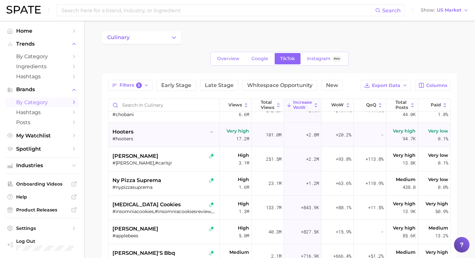
click at [181, 139] on div "#hooters" at bounding box center [164, 139] width 104 height 6
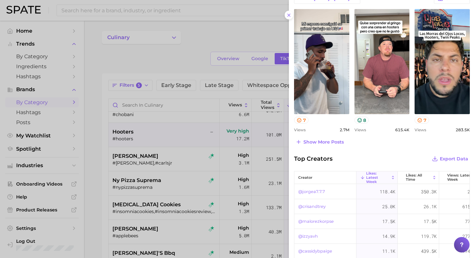
scroll to position [244, 0]
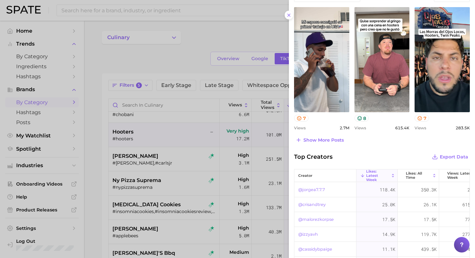
click at [163, 164] on div at bounding box center [237, 129] width 475 height 258
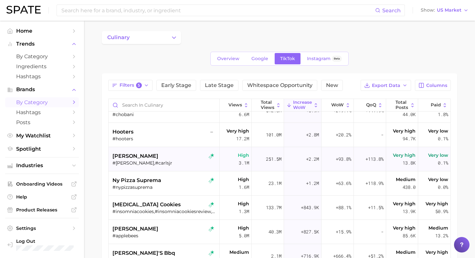
click at [175, 156] on div "carl's jr." at bounding box center [164, 156] width 104 height 8
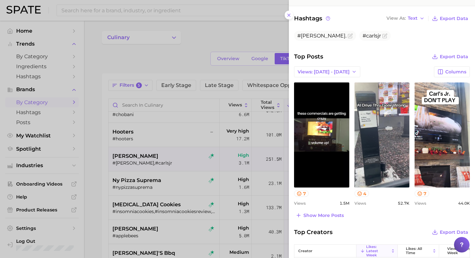
scroll to position [170, 0]
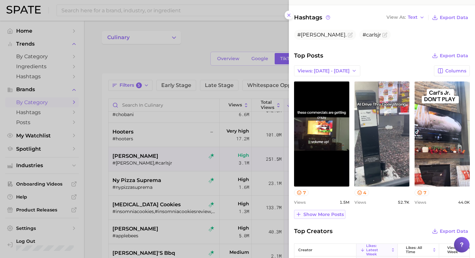
click at [201, 214] on span "Show more posts" at bounding box center [323, 213] width 40 height 5
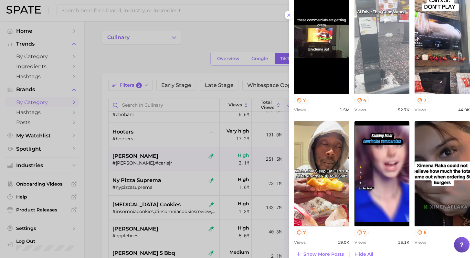
scroll to position [267, 0]
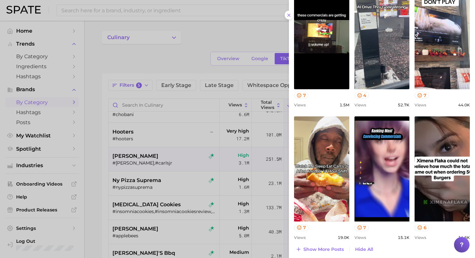
click at [191, 185] on div at bounding box center [237, 129] width 475 height 258
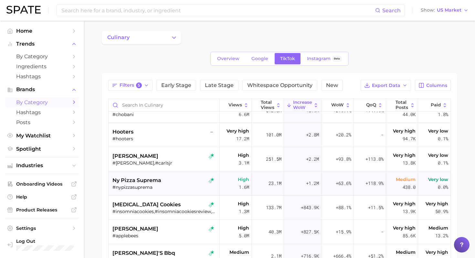
click at [175, 180] on div "ny pizza suprema" at bounding box center [164, 180] width 104 height 8
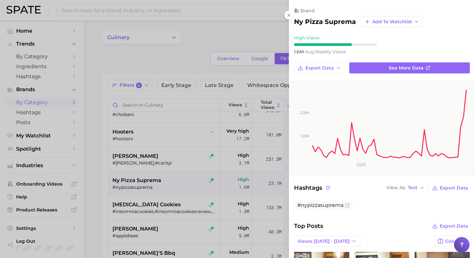
scroll to position [0, 0]
click at [175, 179] on div at bounding box center [237, 129] width 475 height 258
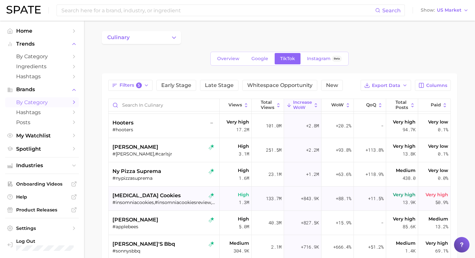
click at [170, 196] on div "insomnia cookies" at bounding box center [164, 195] width 104 height 8
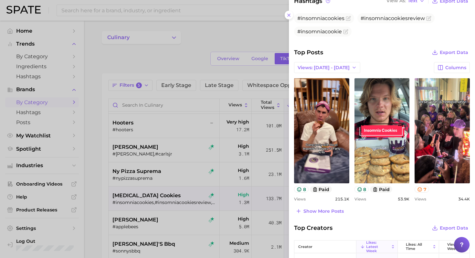
click at [172, 178] on div at bounding box center [237, 129] width 475 height 258
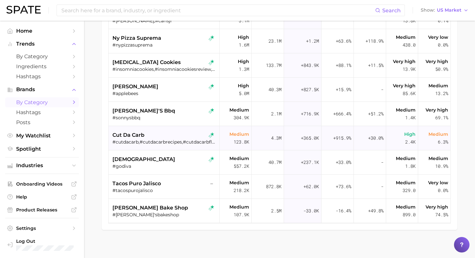
click at [177, 140] on div "#cutdacarb,#cutdacarbrecipes,#cutdacarbflatbread" at bounding box center [164, 142] width 104 height 6
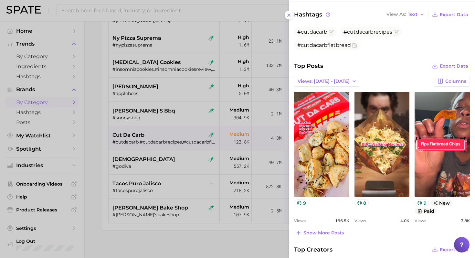
click at [182, 153] on div at bounding box center [237, 129] width 475 height 258
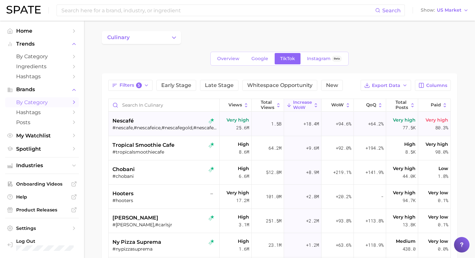
click at [163, 126] on div "#nescafe,#nescafeice,#nescafegold,#nescafeiceroast,#nescafegoldespresso,#nescaf…" at bounding box center [164, 128] width 104 height 6
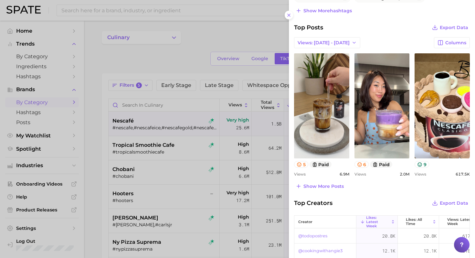
click at [201, 122] on div at bounding box center [237, 129] width 475 height 258
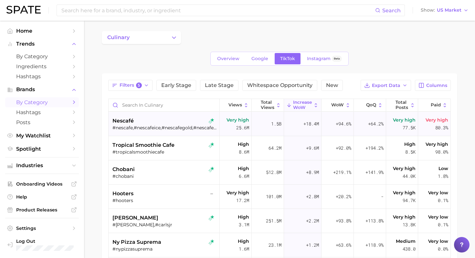
click at [167, 126] on div "#nescafe,#nescafeice,#nescafegold,#nescafeiceroast,#nescafegoldespresso,#nescaf…" at bounding box center [164, 128] width 104 height 6
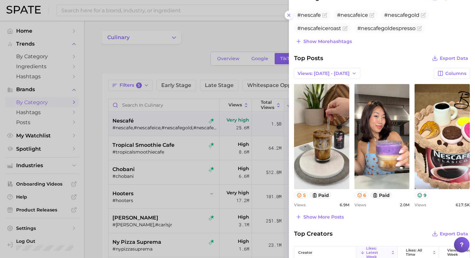
scroll to position [203, 0]
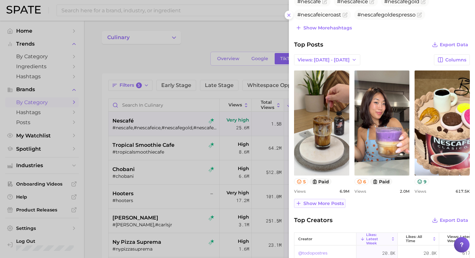
click at [201, 205] on span "Show more posts" at bounding box center [323, 203] width 40 height 5
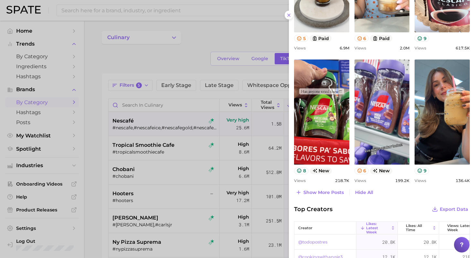
scroll to position [349, 0]
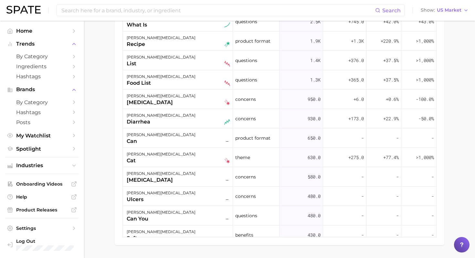
scroll to position [454, 0]
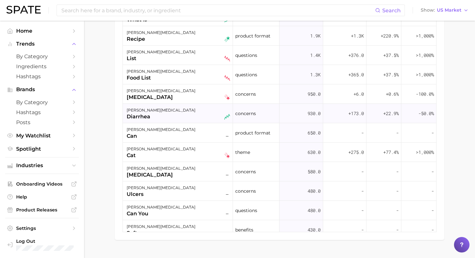
click at [195, 118] on div "bland diet diarrhea" at bounding box center [178, 113] width 103 height 14
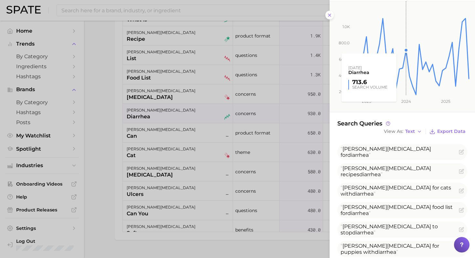
scroll to position [91, 0]
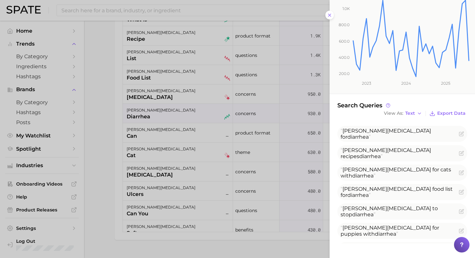
click at [102, 162] on div at bounding box center [237, 129] width 475 height 258
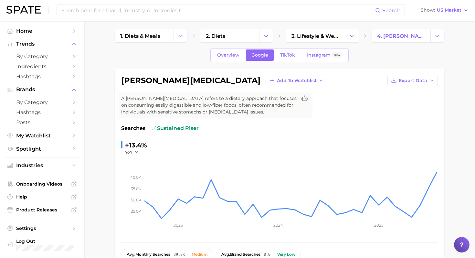
scroll to position [0, 0]
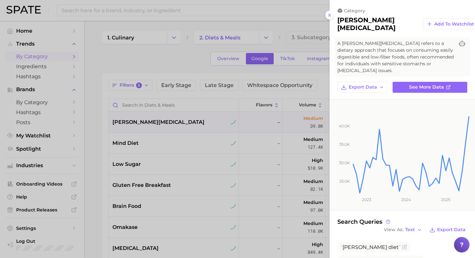
click at [206, 89] on div at bounding box center [237, 129] width 475 height 258
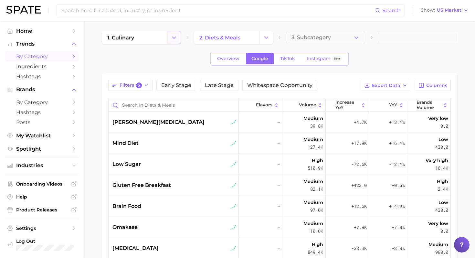
click at [175, 36] on icon "Change Category" at bounding box center [173, 37] width 7 height 7
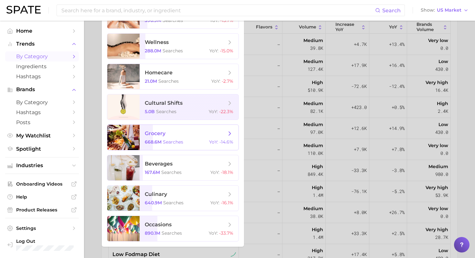
scroll to position [100, 0]
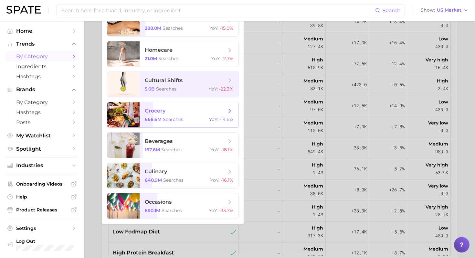
click at [196, 111] on span "grocery" at bounding box center [185, 110] width 81 height 7
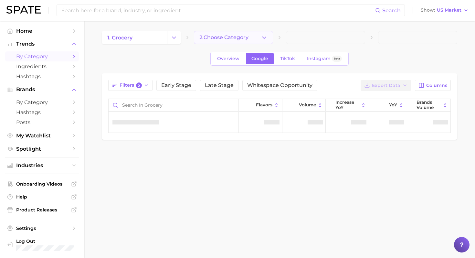
click at [266, 40] on icon "button" at bounding box center [264, 37] width 7 height 7
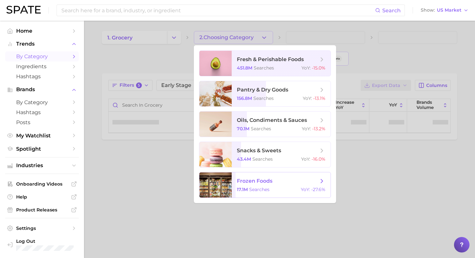
click at [271, 185] on span "frozen foods 17.1m searches YoY : -27.6%" at bounding box center [281, 184] width 99 height 25
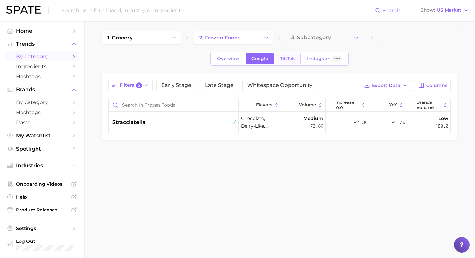
click at [294, 55] on link "TikTok" at bounding box center [287, 58] width 26 height 11
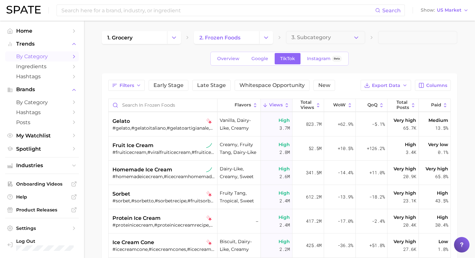
scroll to position [192, 0]
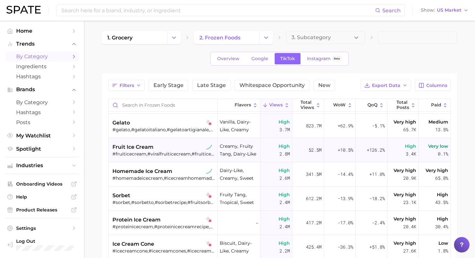
click at [176, 154] on div "#fruiticecream,#viralfruiticecream,#fruiticecreams,#fruityicecreams,#fruityicec…" at bounding box center [163, 154] width 102 height 6
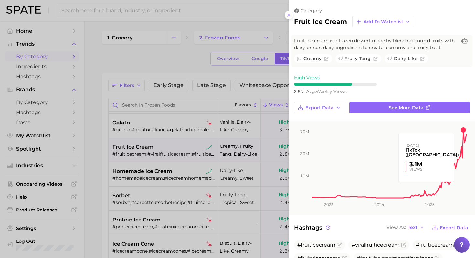
scroll to position [0, 0]
click at [188, 165] on div at bounding box center [237, 129] width 475 height 258
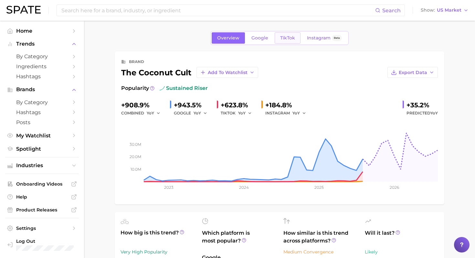
click at [281, 39] on span "TikTok" at bounding box center [287, 37] width 15 height 5
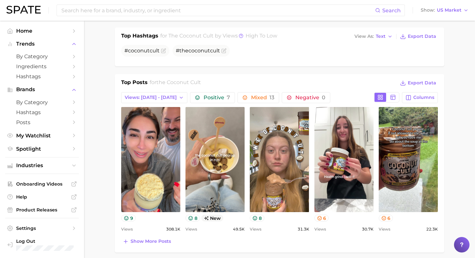
scroll to position [220, 0]
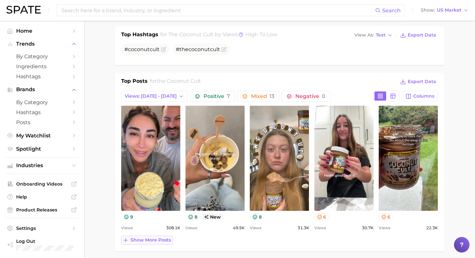
click at [161, 239] on span "Show more posts" at bounding box center [150, 239] width 40 height 5
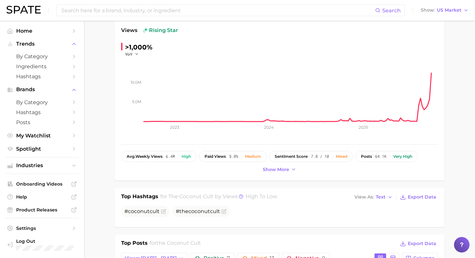
scroll to position [0, 0]
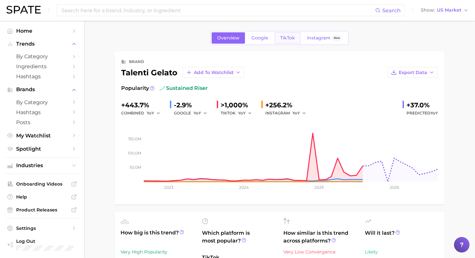
click at [284, 41] on link "TikTok" at bounding box center [287, 37] width 26 height 11
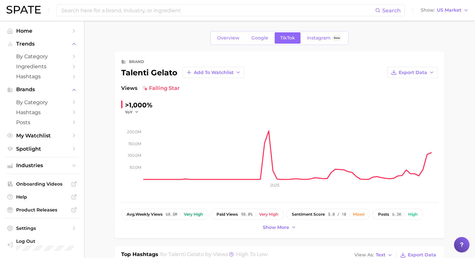
click at [129, 111] on span "YoY" at bounding box center [128, 111] width 7 height 5
click at [138, 155] on span "WoW" at bounding box center [134, 155] width 13 height 5
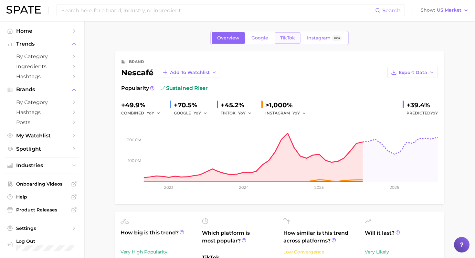
click at [291, 38] on span "TikTok" at bounding box center [287, 37] width 15 height 5
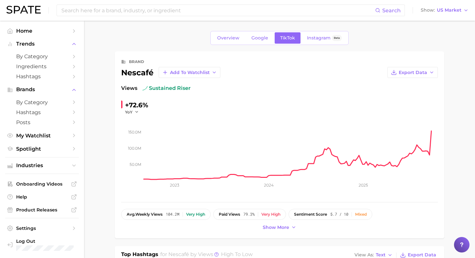
click at [127, 108] on div "+72.6%" at bounding box center [136, 105] width 23 height 10
click at [131, 111] on span "YoY" at bounding box center [128, 111] width 7 height 5
click at [146, 153] on button "WoW" at bounding box center [160, 156] width 71 height 12
